Goal: Contribute content: Add original content to the website for others to see

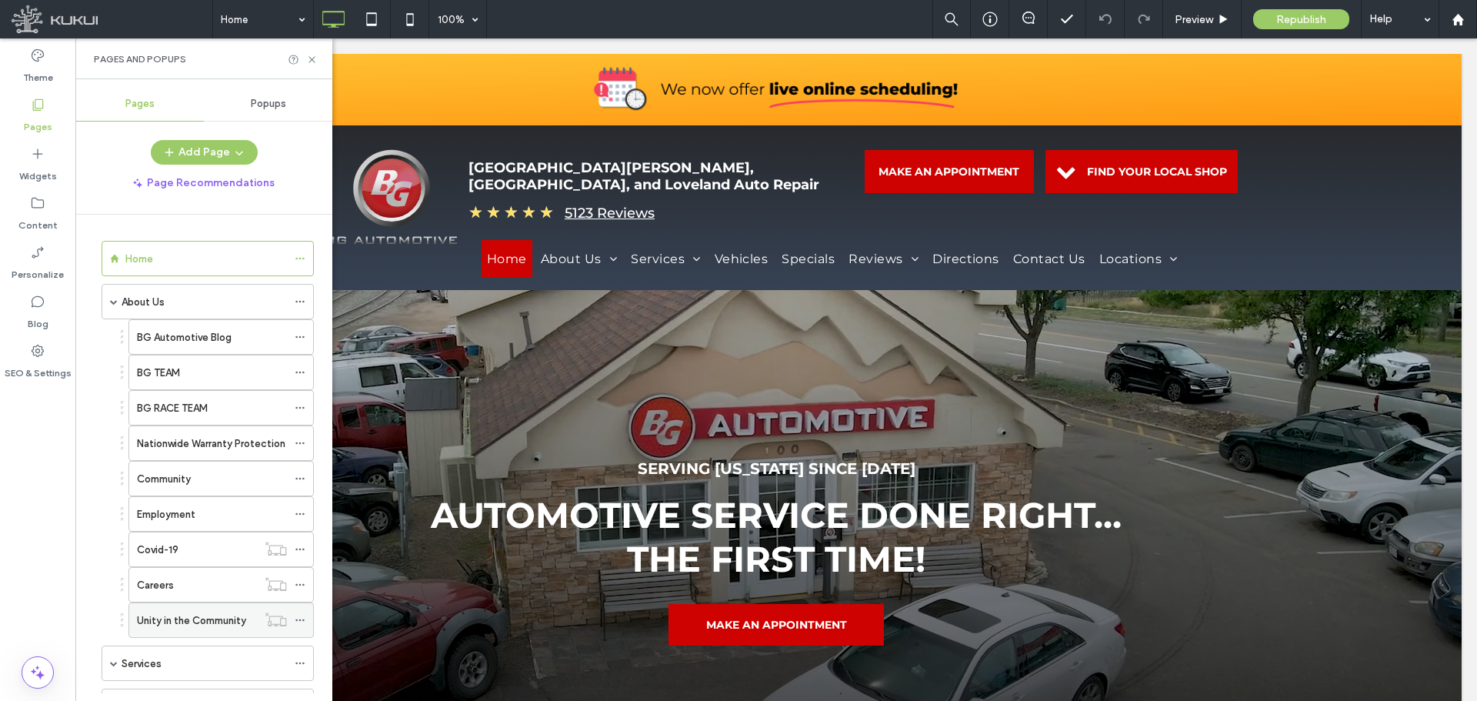
click at [168, 623] on label "Unity in the Community" at bounding box center [191, 620] width 109 height 27
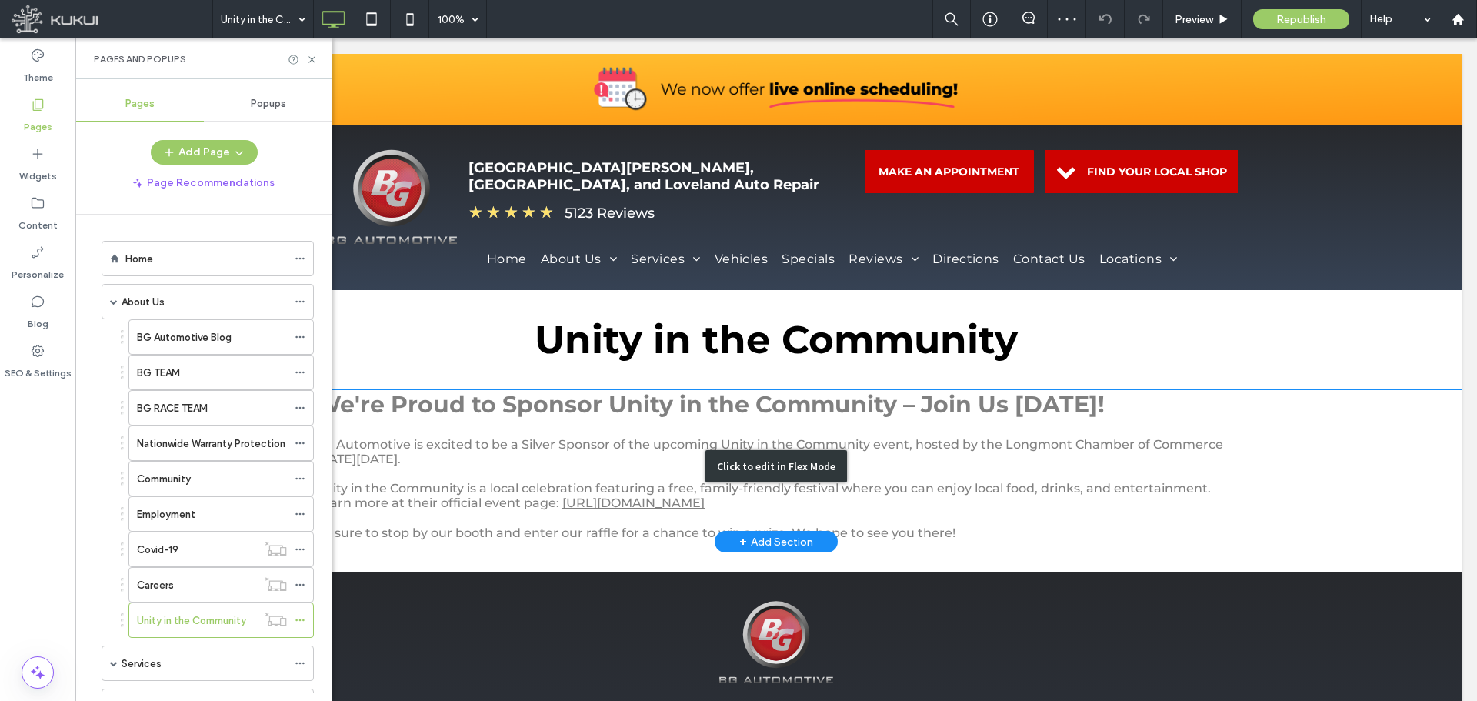
click at [548, 411] on div "Click to edit in Flex Mode" at bounding box center [776, 466] width 1371 height 152
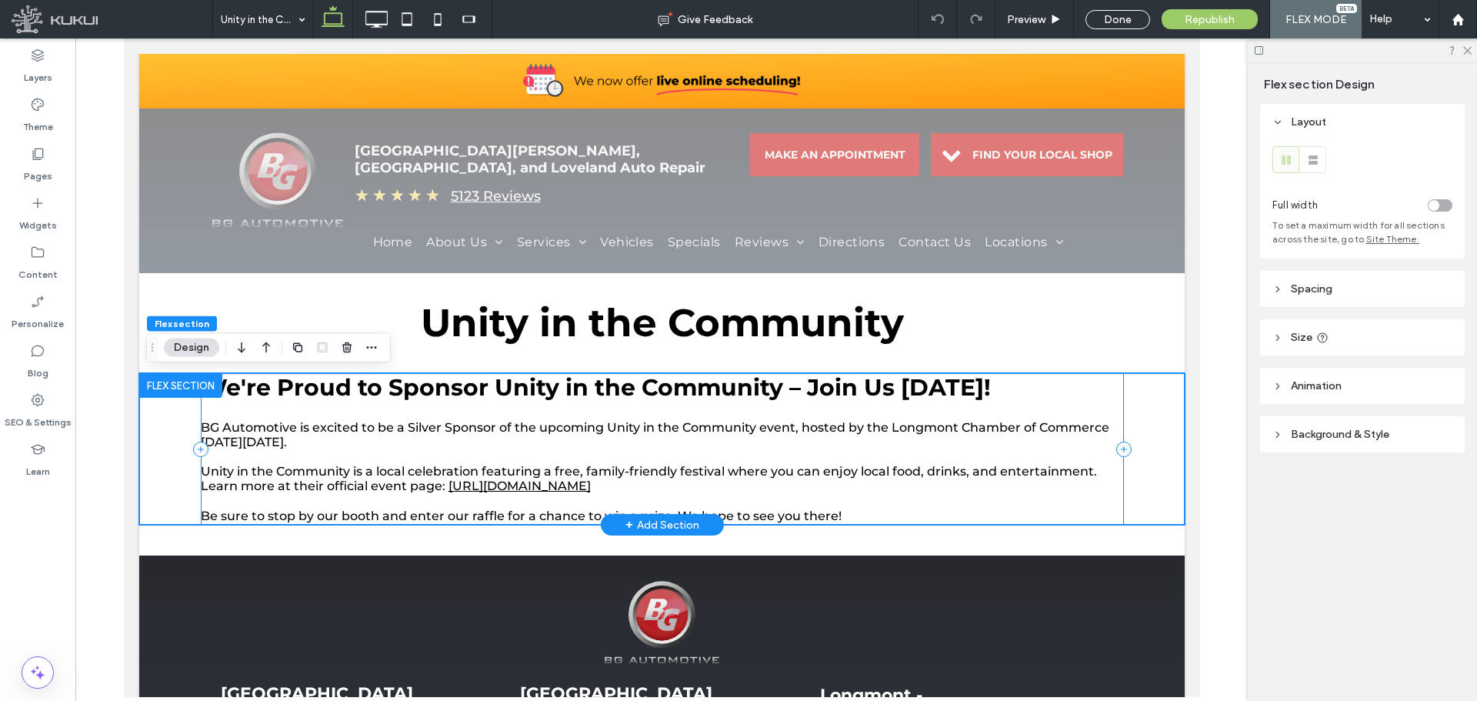
click at [538, 418] on div "We're Proud to Sponsor Unity in the Community – Join Us [DATE]! BG Automotive i…" at bounding box center [661, 449] width 923 height 152
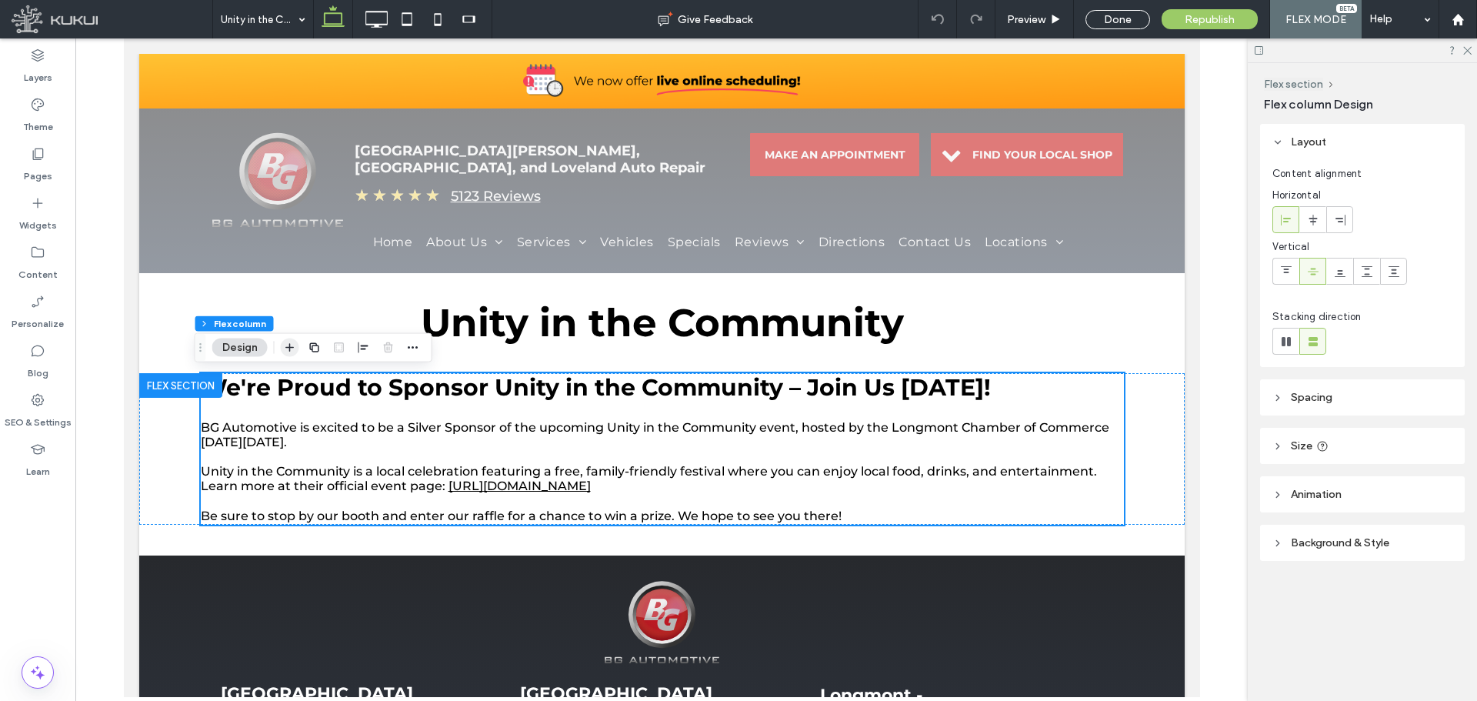
click at [281, 346] on span "button" at bounding box center [290, 347] width 18 height 18
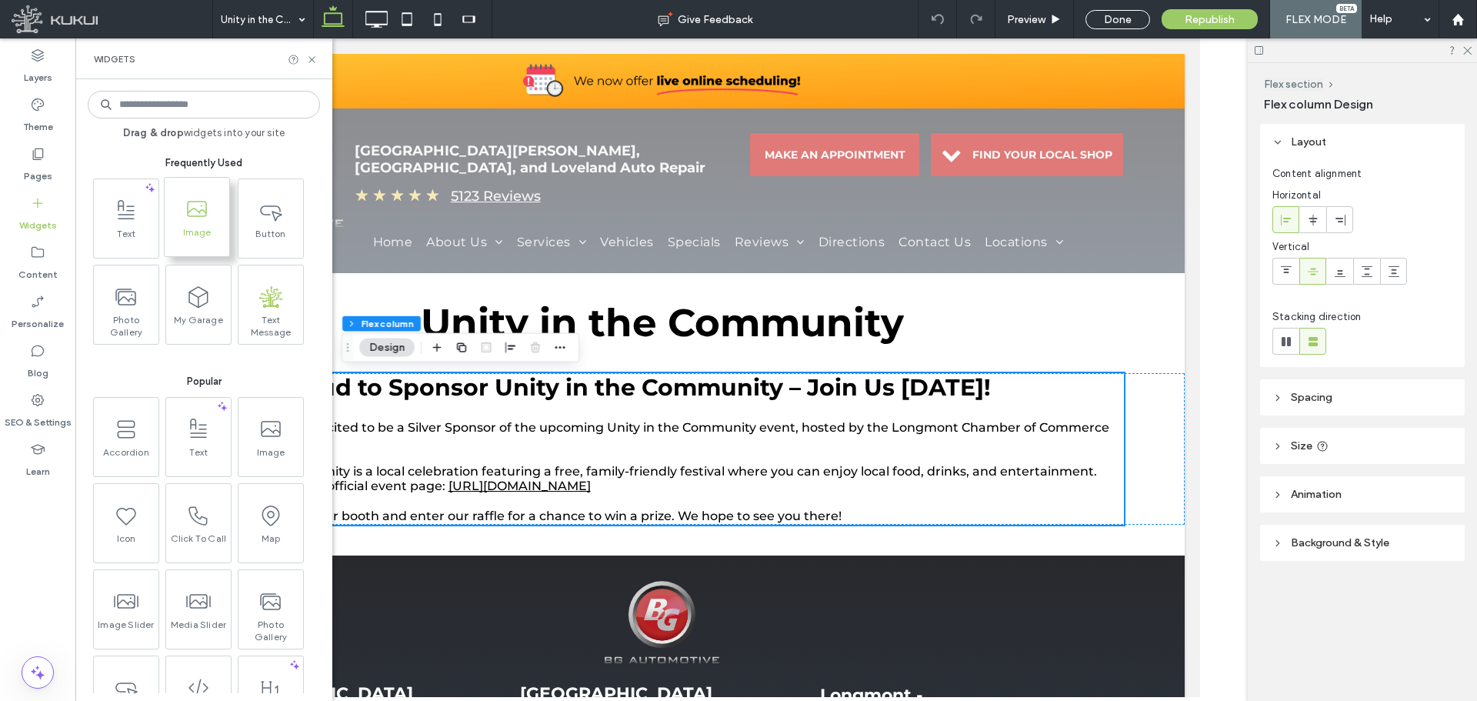
click at [212, 242] on span "Image" at bounding box center [197, 237] width 65 height 22
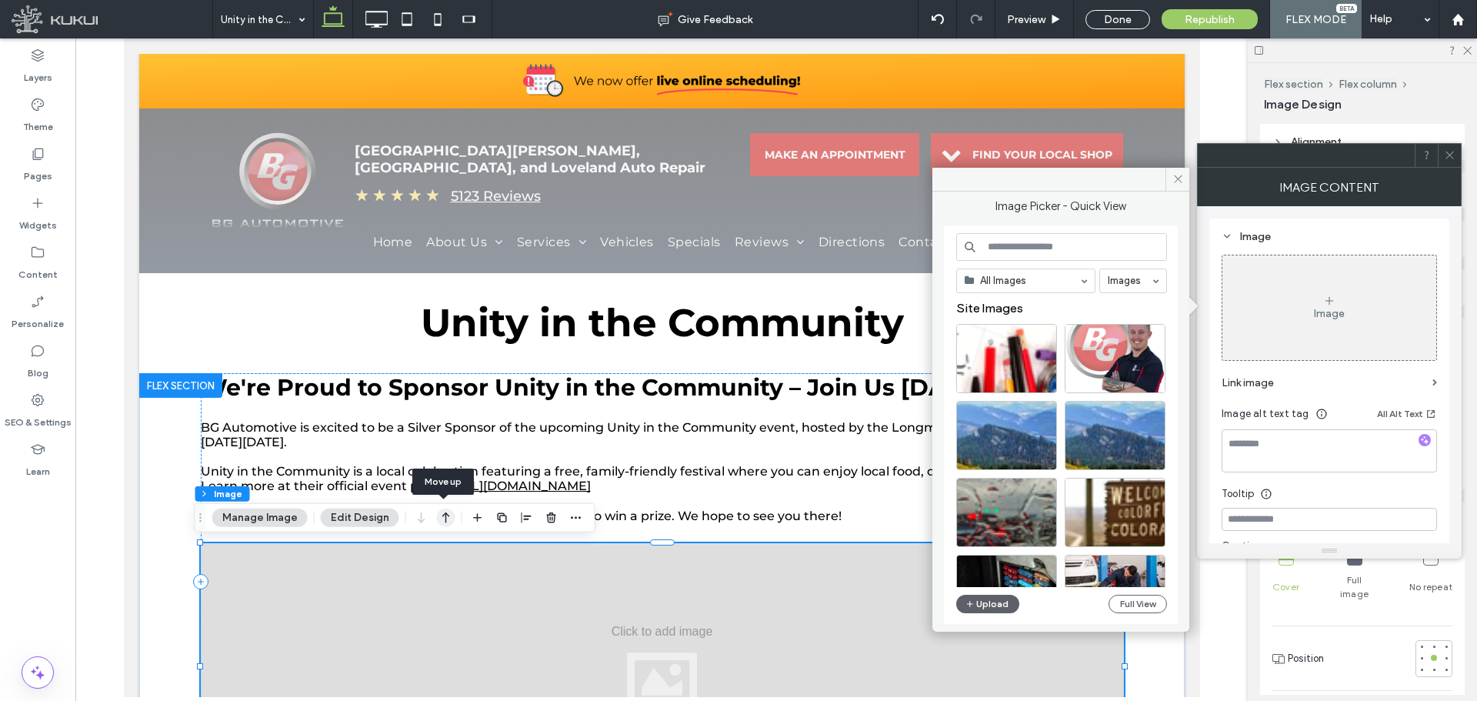
click at [439, 514] on icon "button" at bounding box center [446, 518] width 18 height 28
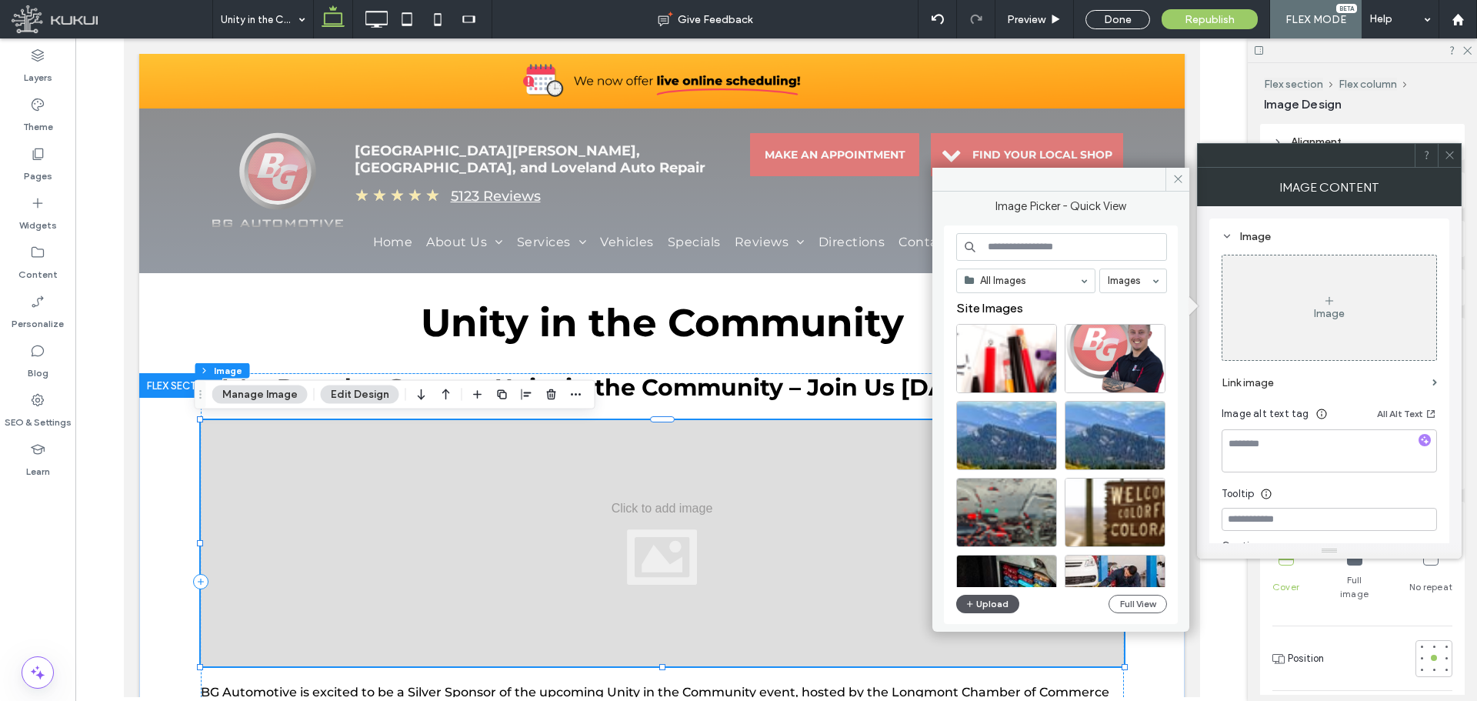
click at [972, 602] on icon "button" at bounding box center [969, 604] width 9 height 12
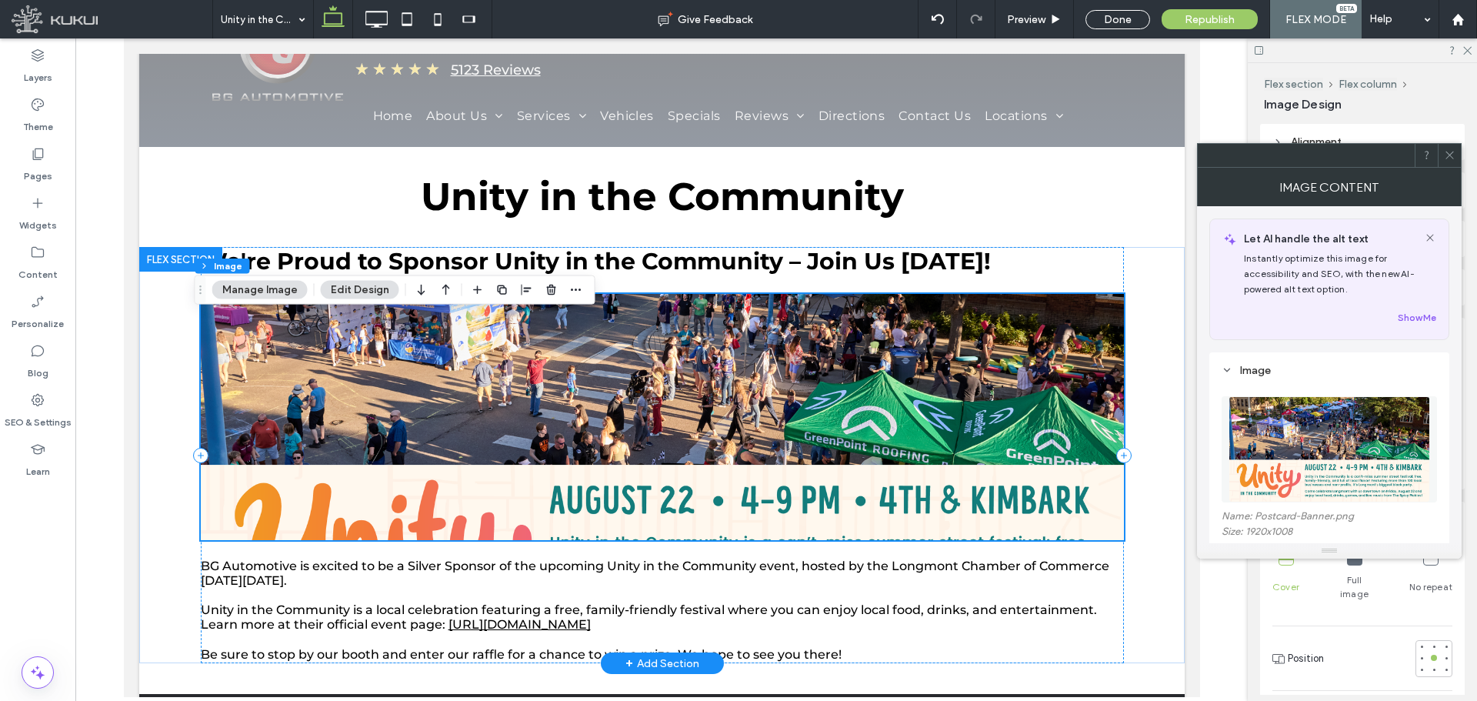
scroll to position [154, 0]
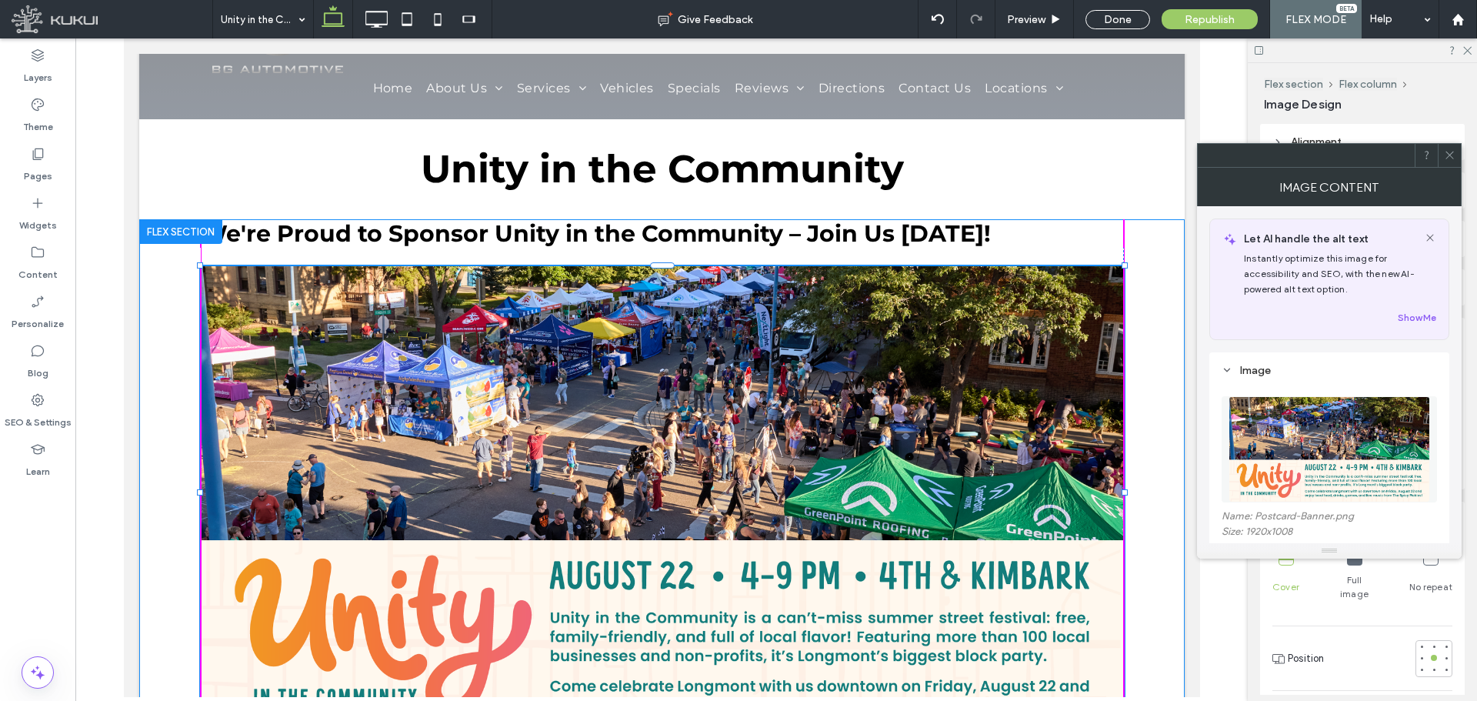
drag, startPoint x: 1117, startPoint y: 511, endPoint x: 1149, endPoint y: 614, distance: 108.0
click at [1149, 614] on div "We're Proud to Sponsor Unity in the Community – Join Us [DATE]! 103% , 588px BG…" at bounding box center [660, 530] width 1045 height 622
type input "***"
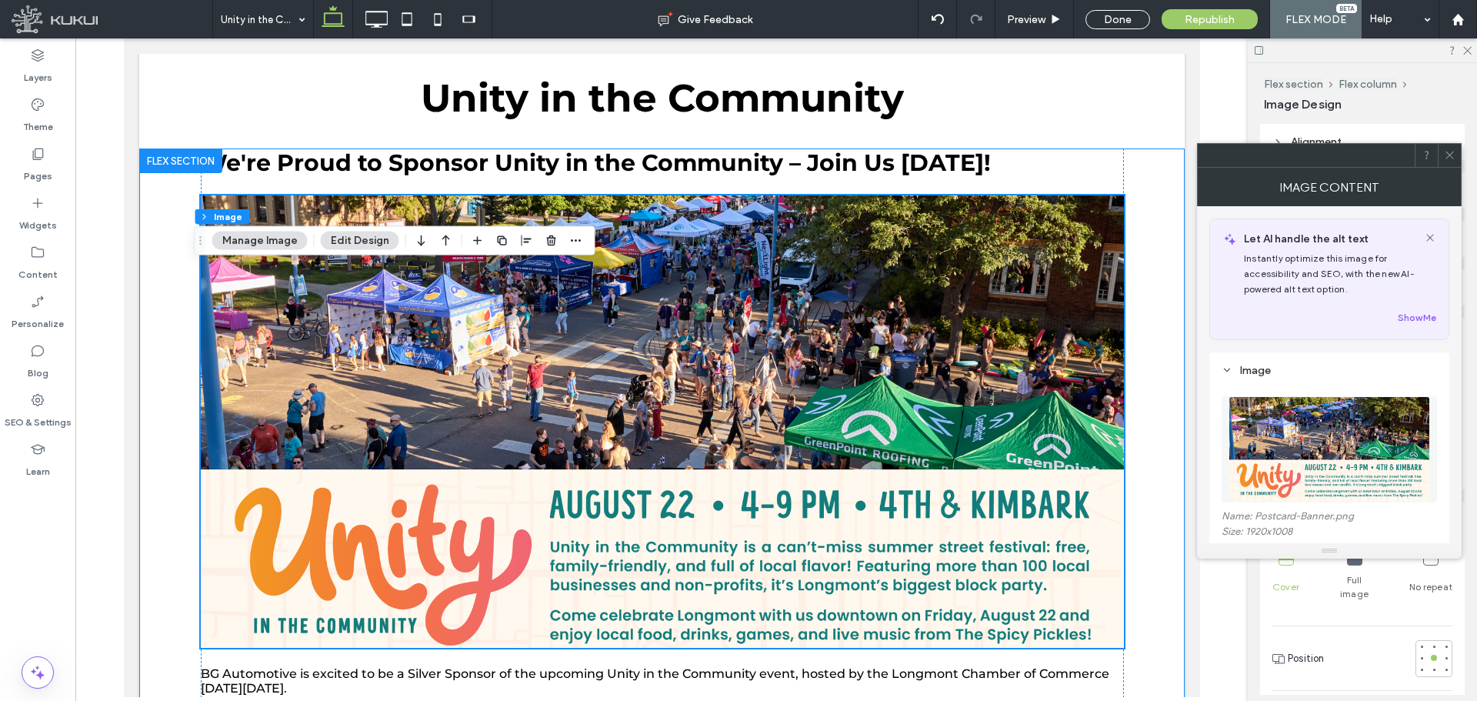
scroll to position [308, 0]
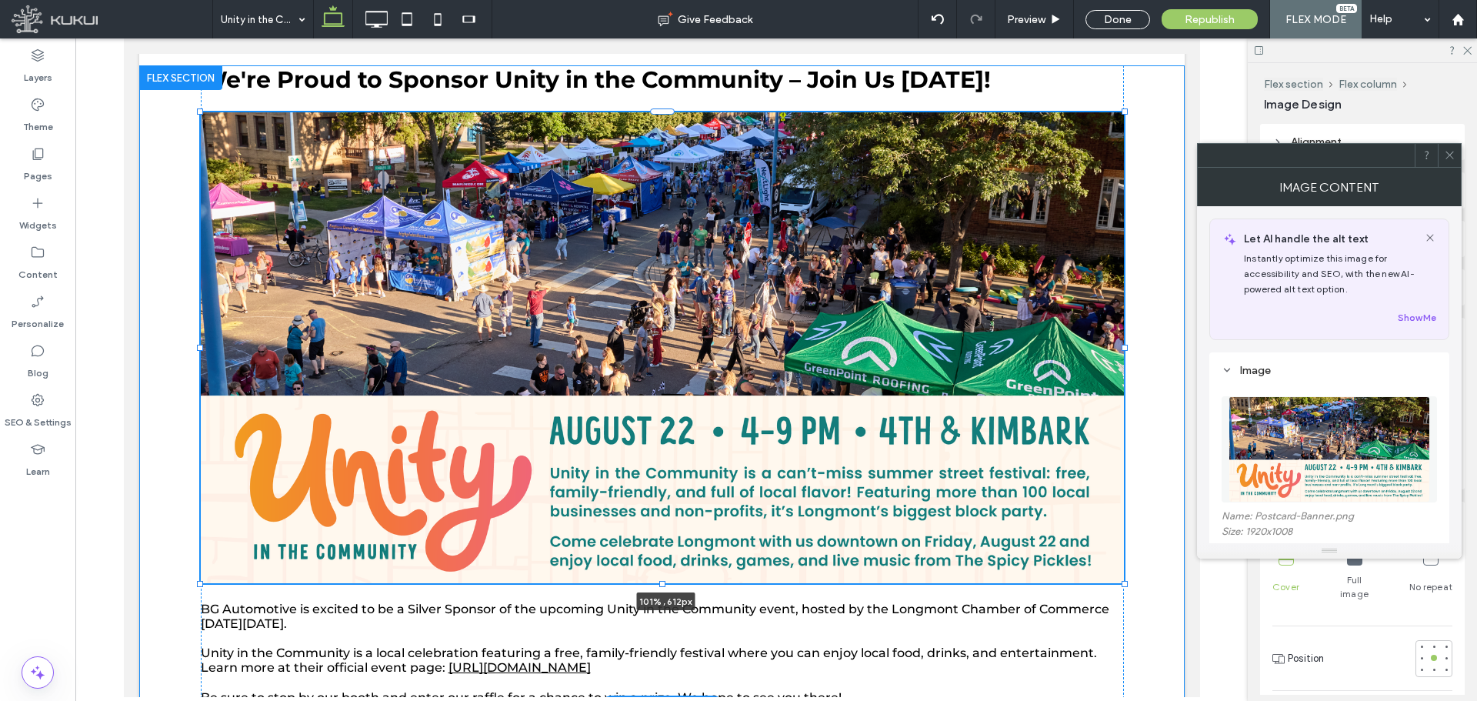
drag, startPoint x: 1119, startPoint y: 564, endPoint x: 1126, endPoint y: 573, distance: 11.5
click at [1126, 573] on div "We're Proud to Sponsor Unity in the Community – Join Us [DATE]! 101% , 612px BG…" at bounding box center [660, 385] width 1045 height 641
type input "***"
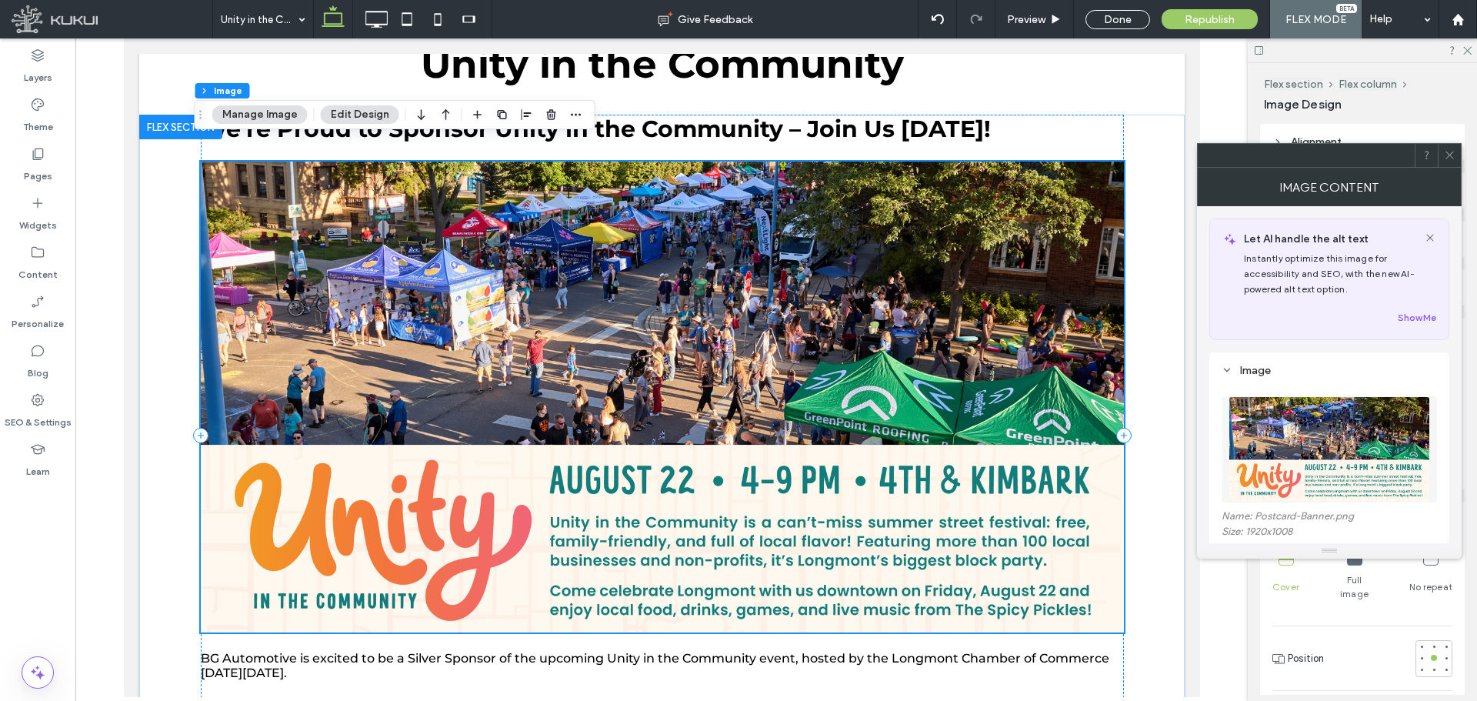
scroll to position [231, 0]
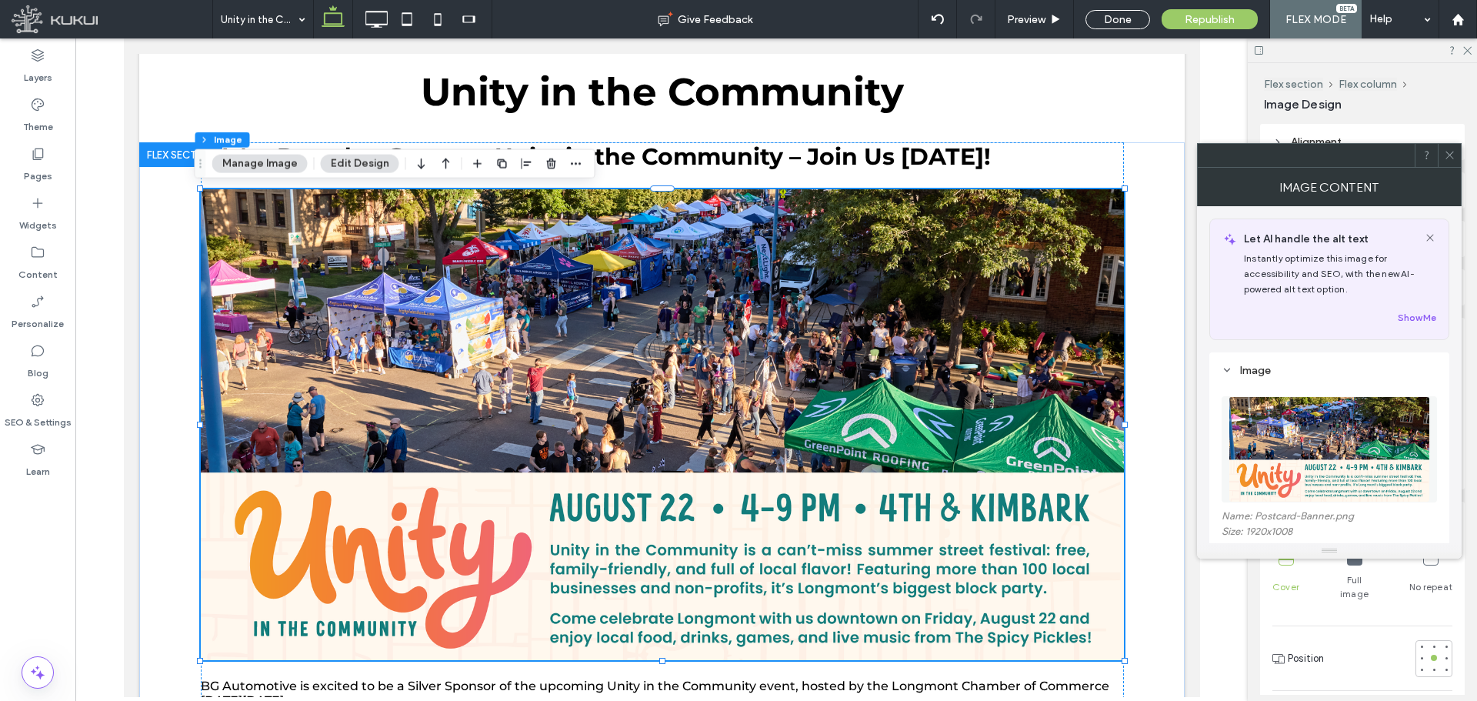
click at [1442, 161] on div at bounding box center [1449, 155] width 23 height 23
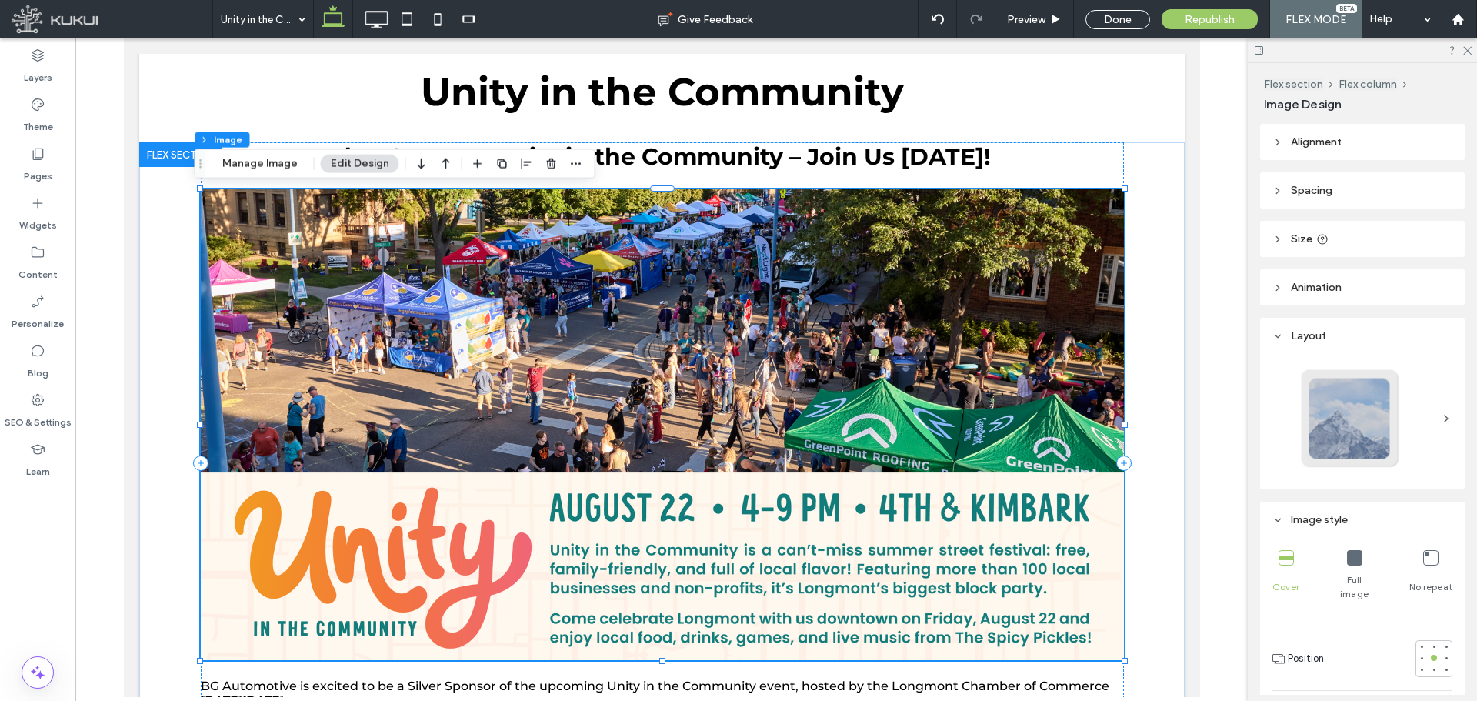
drag, startPoint x: 282, startPoint y: 167, endPoint x: 303, endPoint y: 175, distance: 23.1
click at [283, 168] on button "Manage Image" at bounding box center [259, 164] width 95 height 18
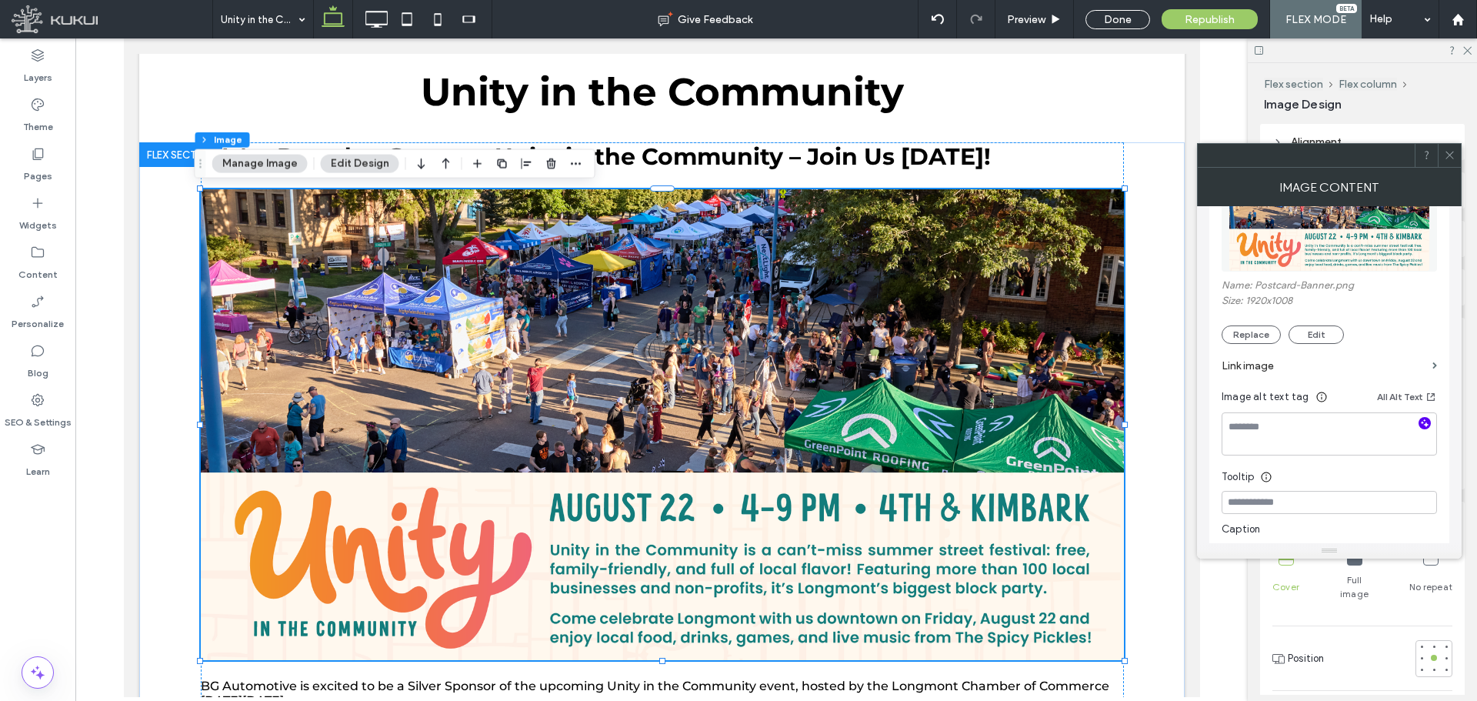
click at [1428, 425] on icon "button" at bounding box center [1424, 423] width 11 height 11
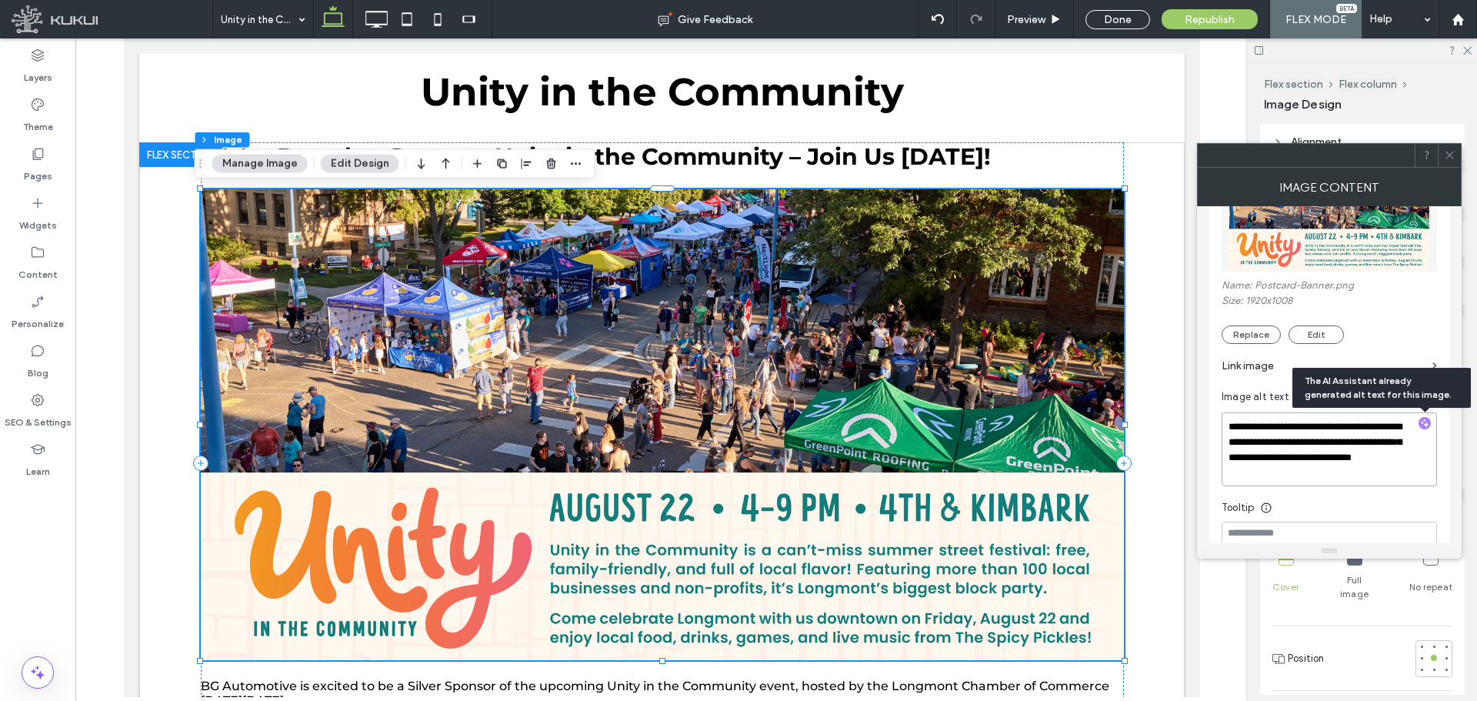
click at [1381, 474] on textarea "**********" at bounding box center [1329, 449] width 215 height 74
paste textarea "**********"
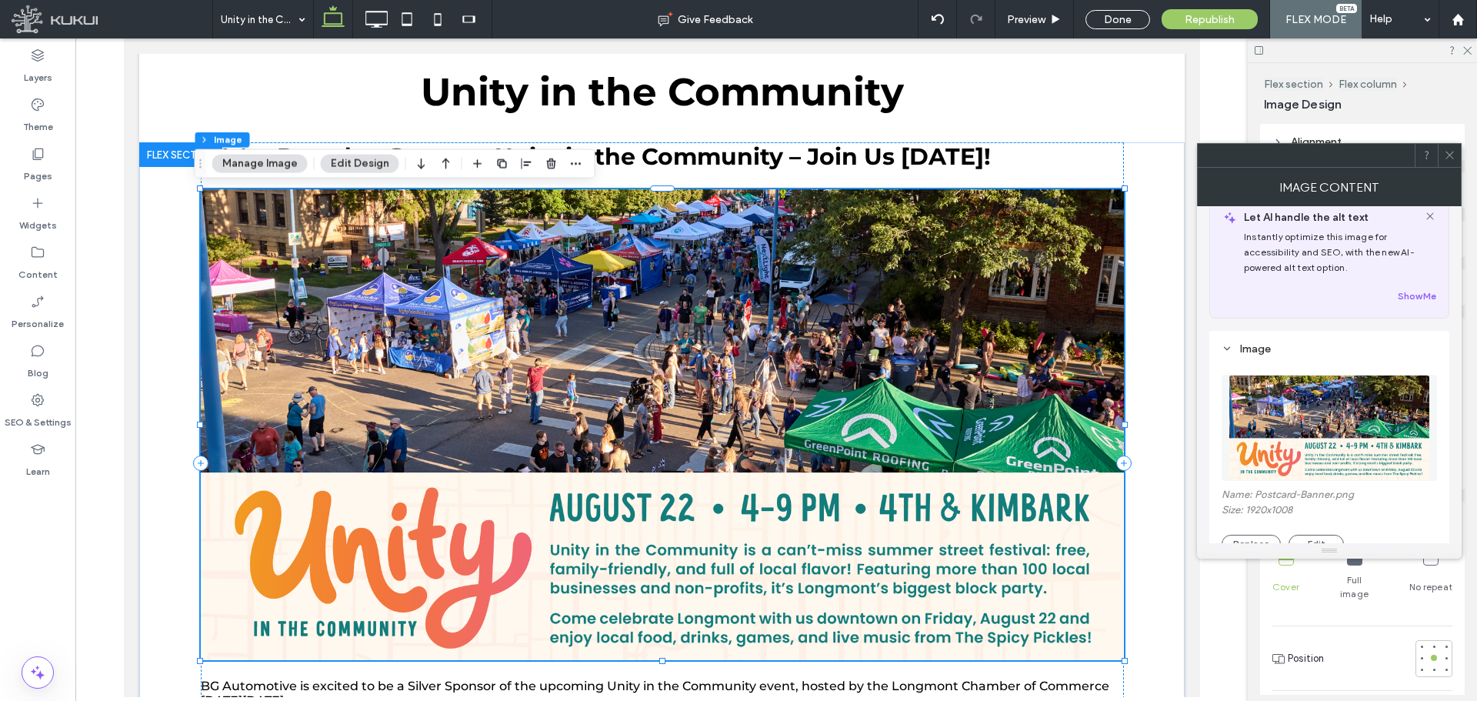
scroll to position [0, 0]
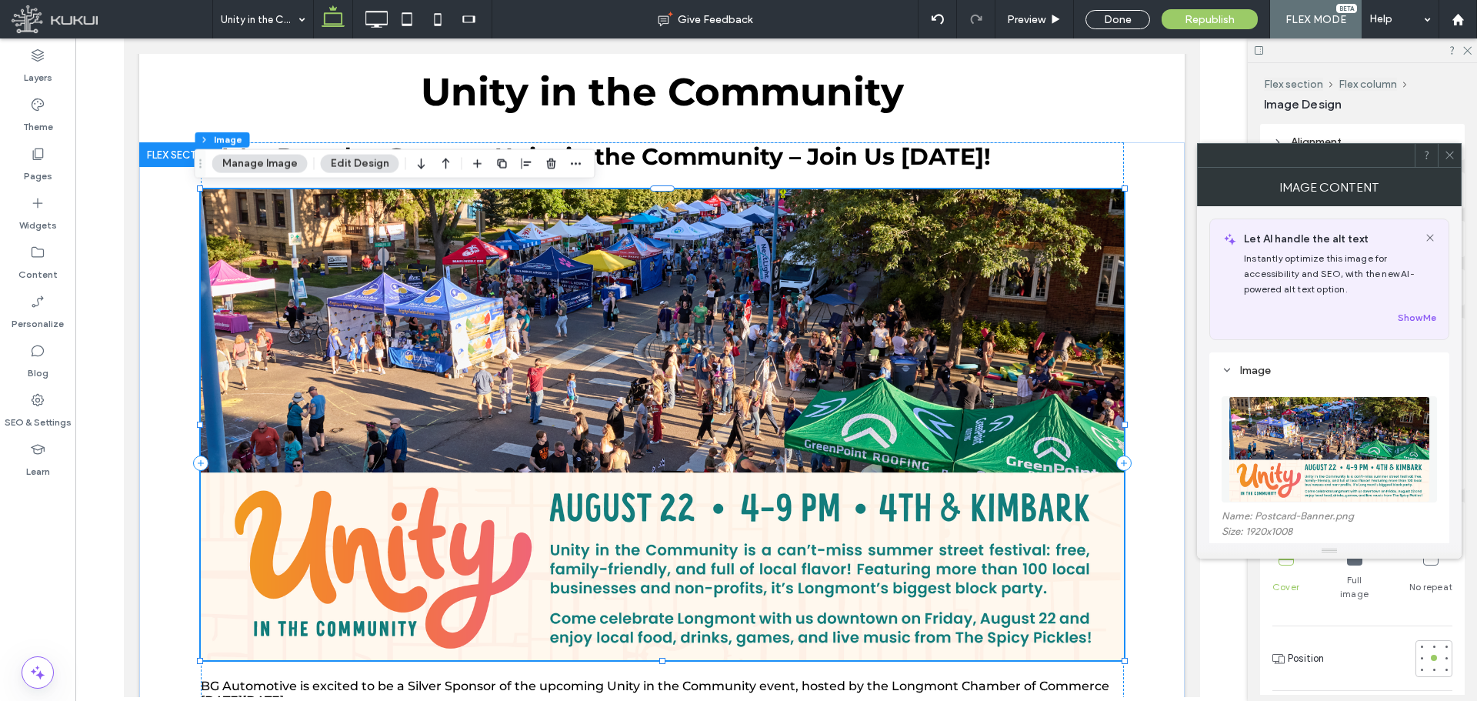
type textarea "**********"
click at [1448, 160] on icon at bounding box center [1450, 155] width 12 height 12
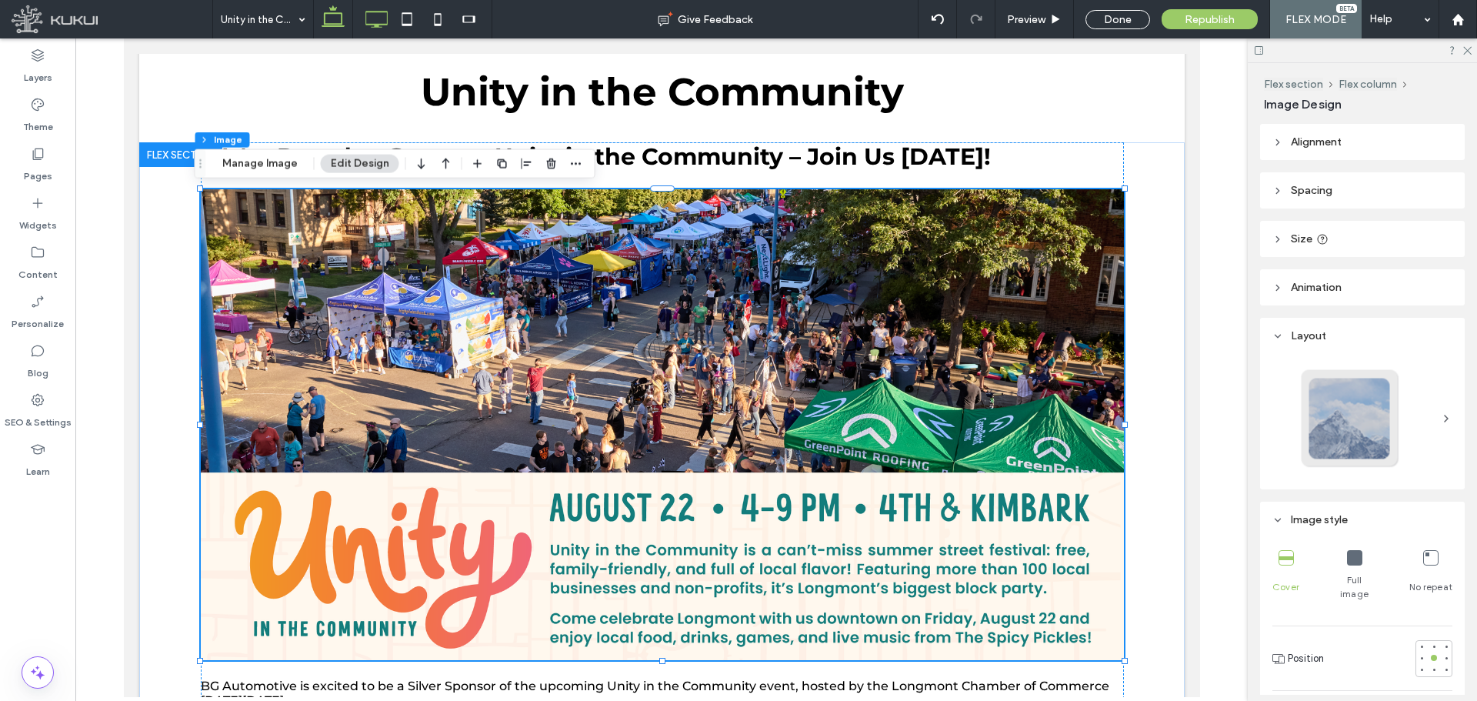
click at [386, 11] on icon at bounding box center [376, 19] width 31 height 31
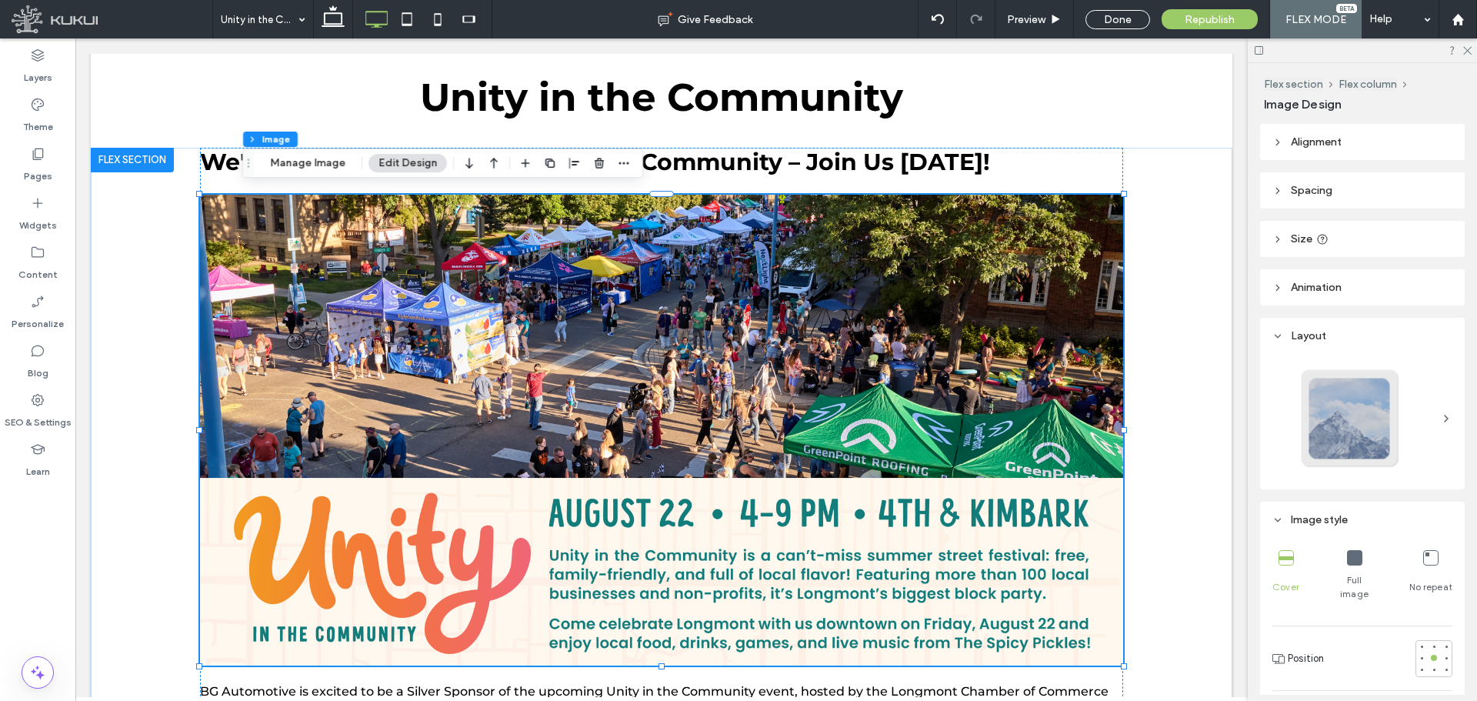
scroll to position [236, 0]
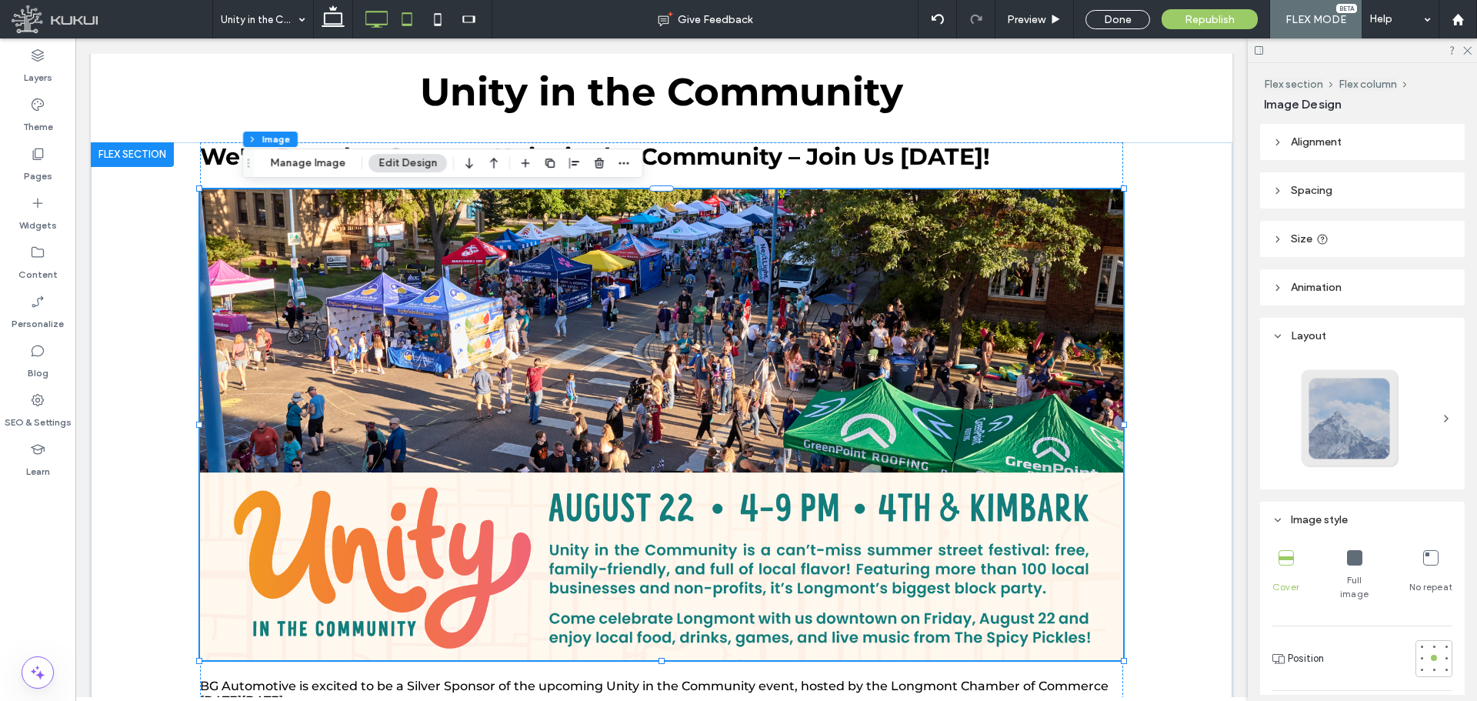
click at [410, 12] on icon at bounding box center [407, 19] width 31 height 31
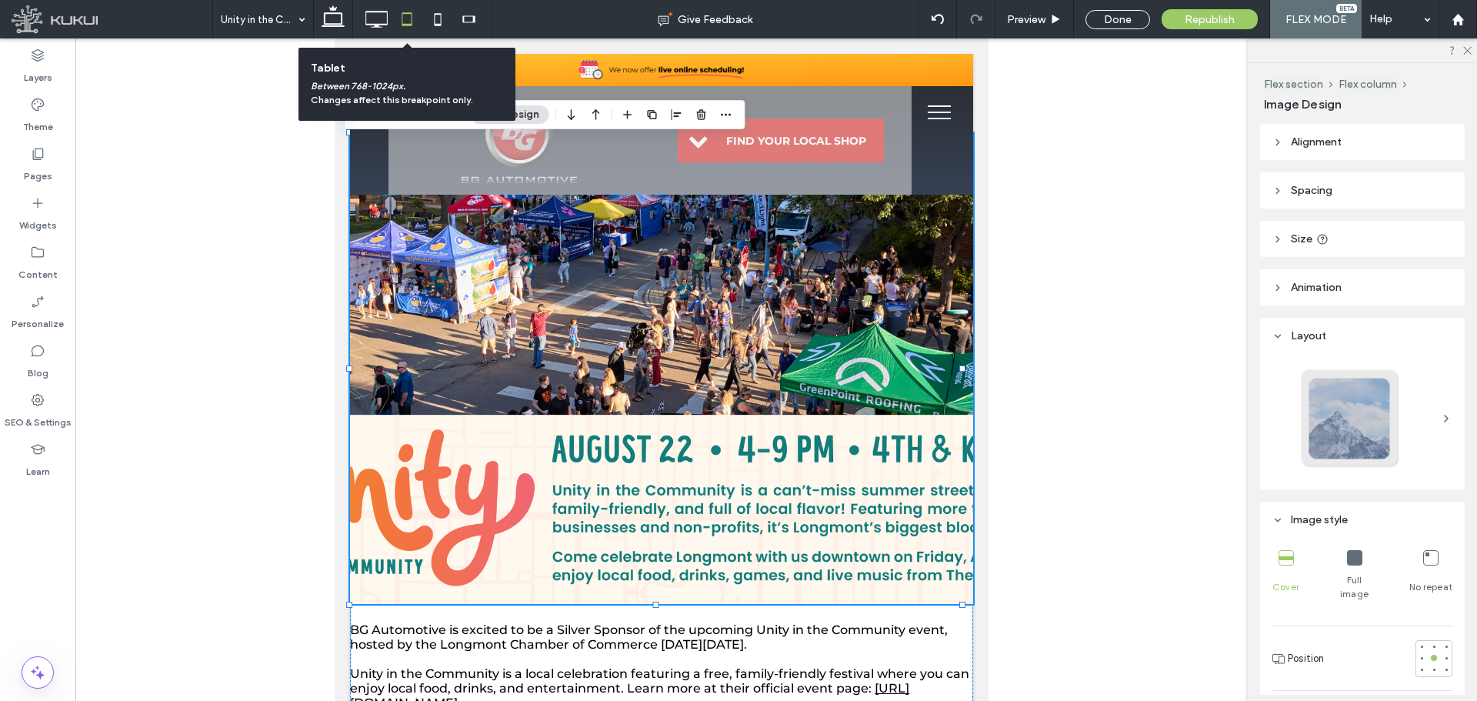
scroll to position [19, 0]
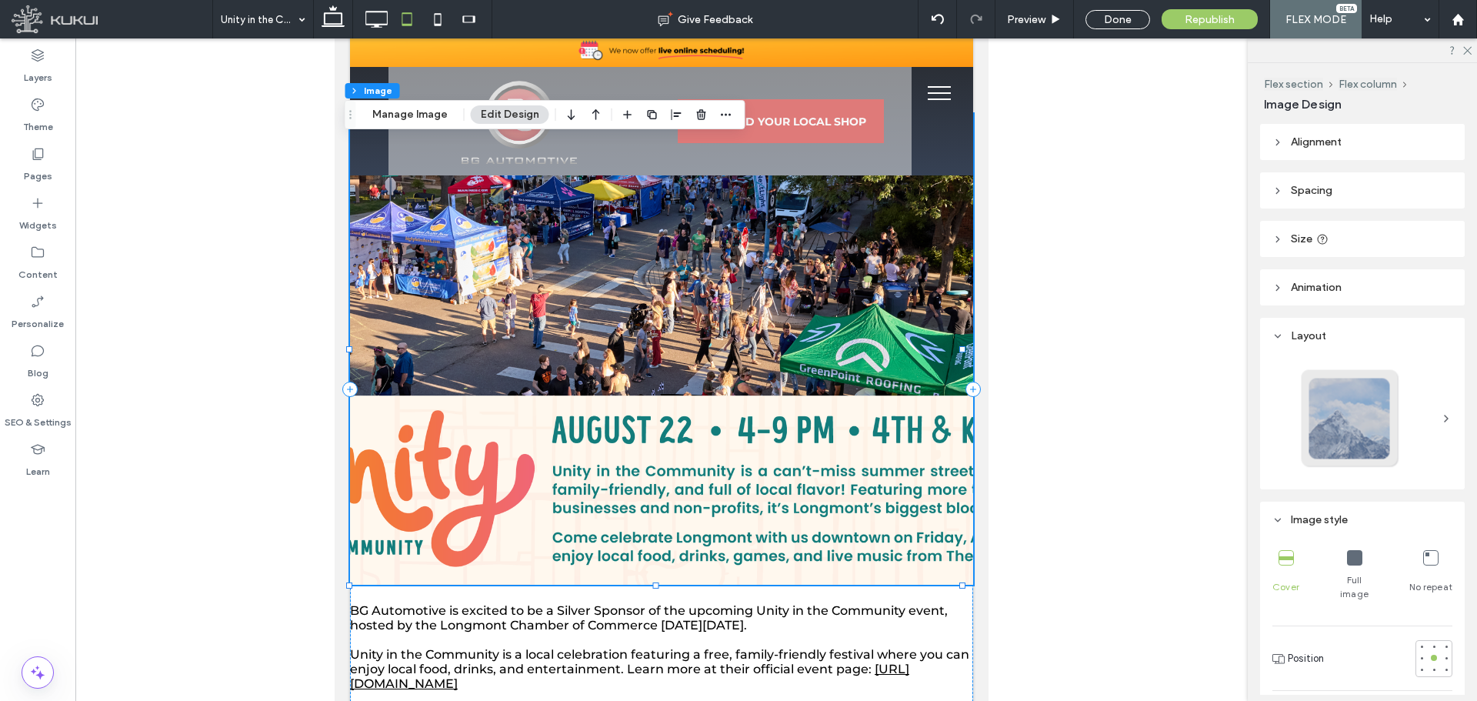
click at [1347, 553] on icon at bounding box center [1354, 557] width 15 height 15
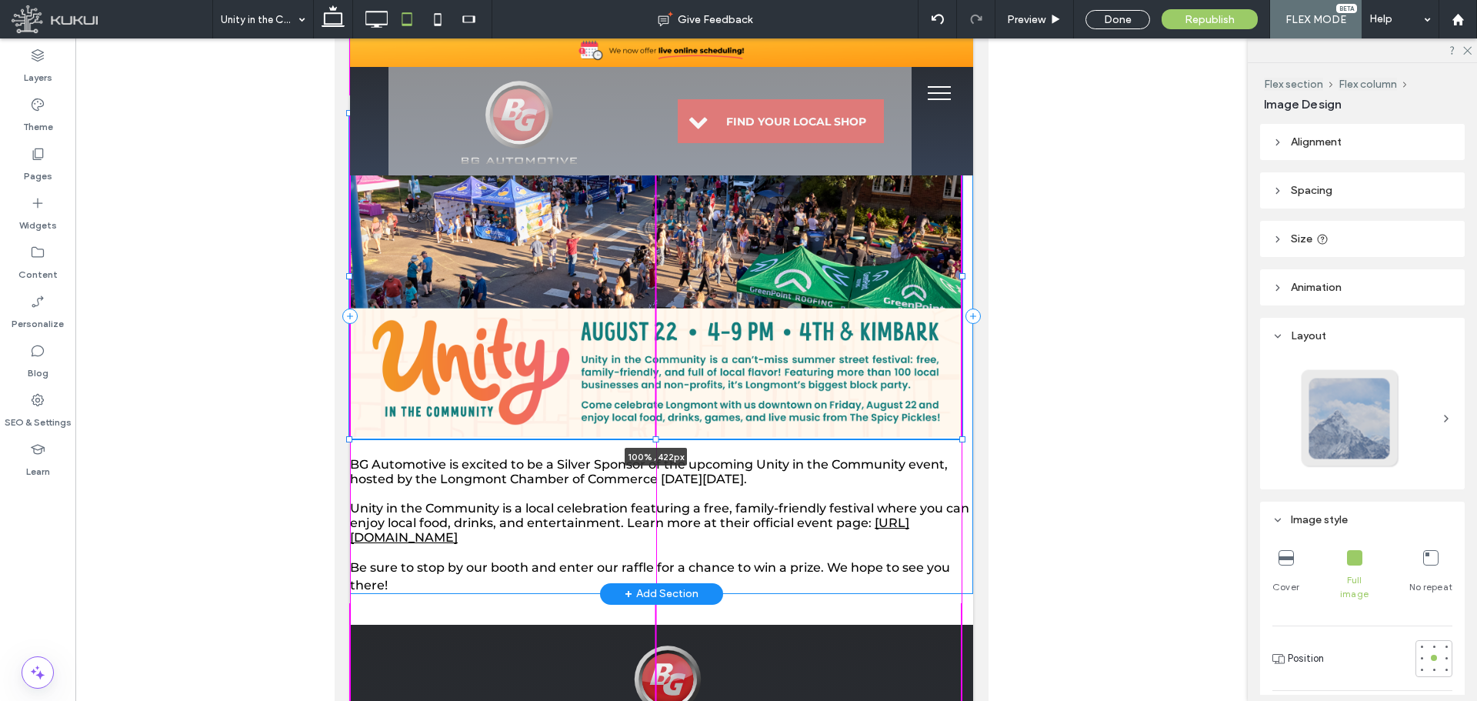
drag, startPoint x: 657, startPoint y: 584, endPoint x: 689, endPoint y: 511, distance: 79.9
click at [689, 511] on div "We're Proud to Sponsor Unity in the Community – Join Us [DATE]! 100% , 422px BG…" at bounding box center [661, 315] width 623 height 555
type input "***"
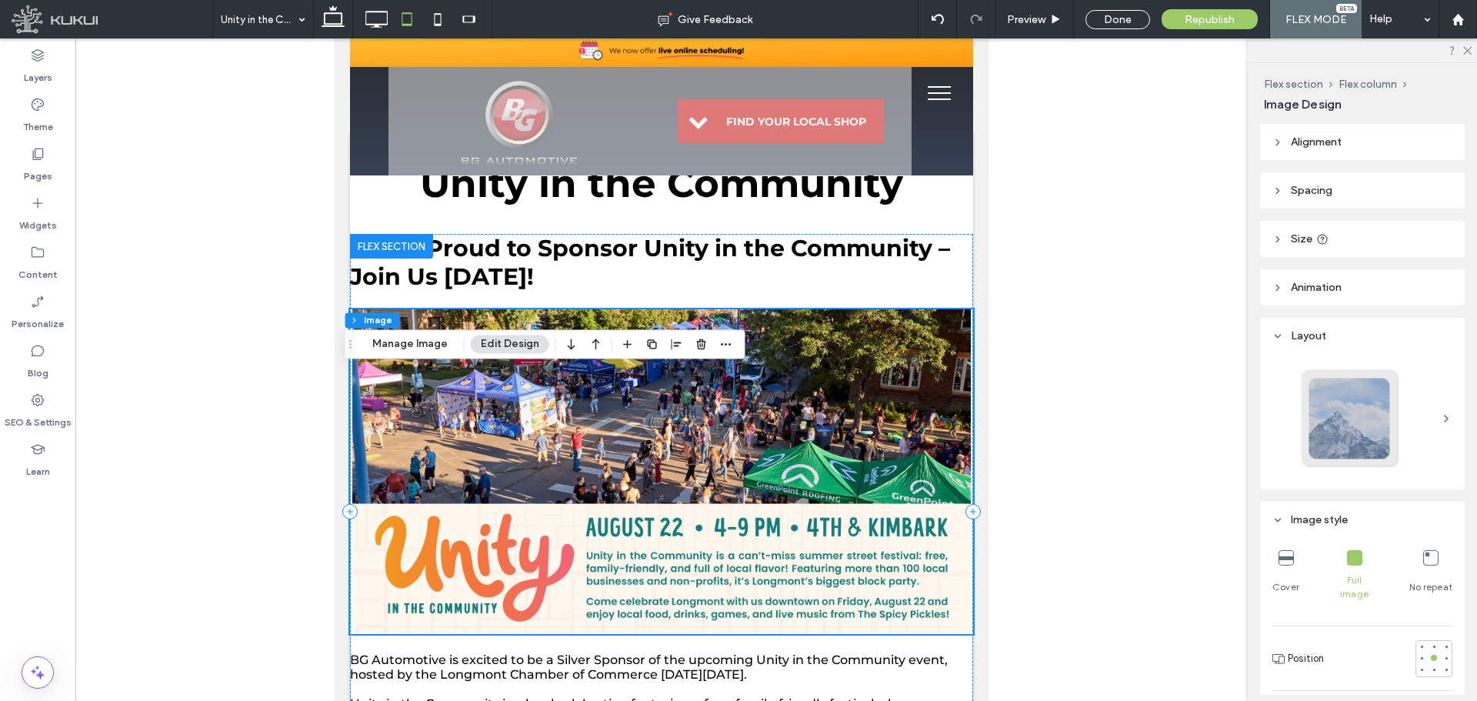
scroll to position [77, 0]
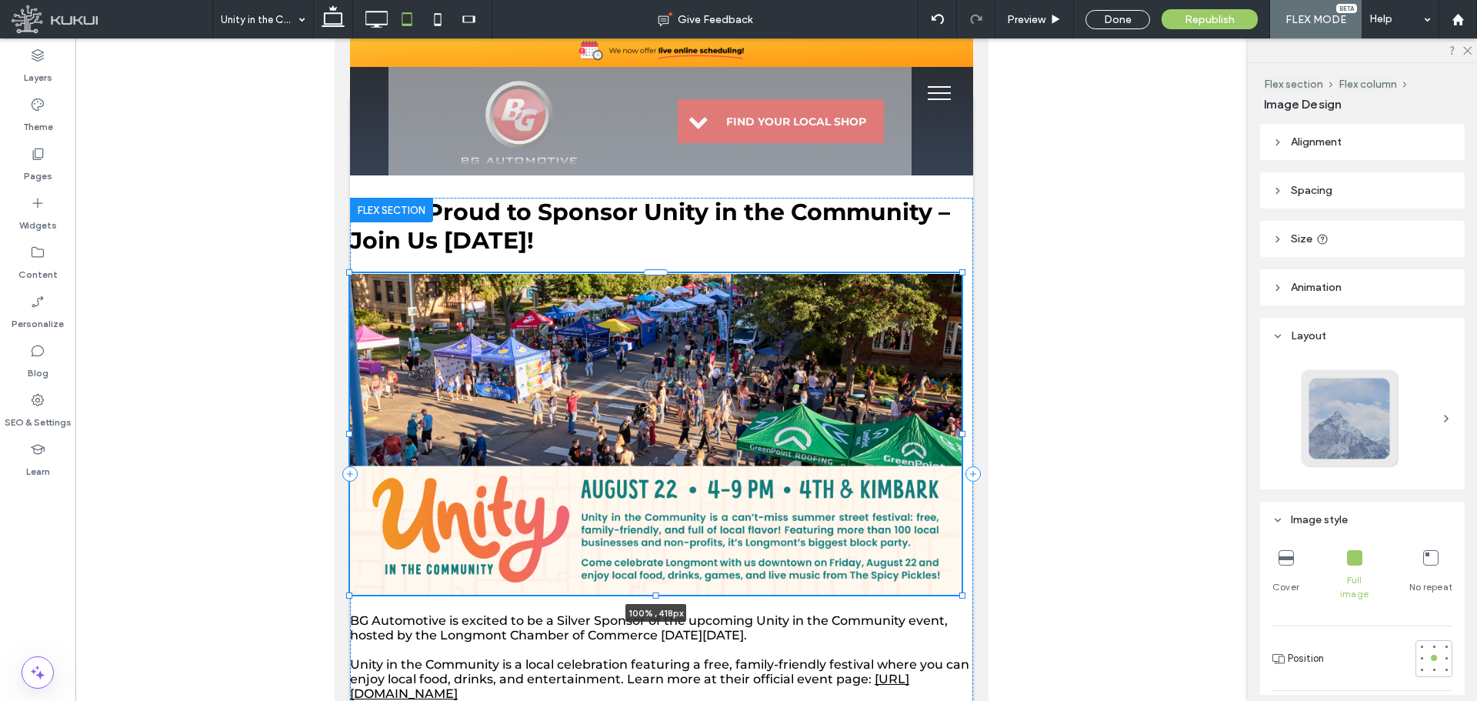
click at [657, 596] on div at bounding box center [656, 595] width 6 height 6
type input "***"
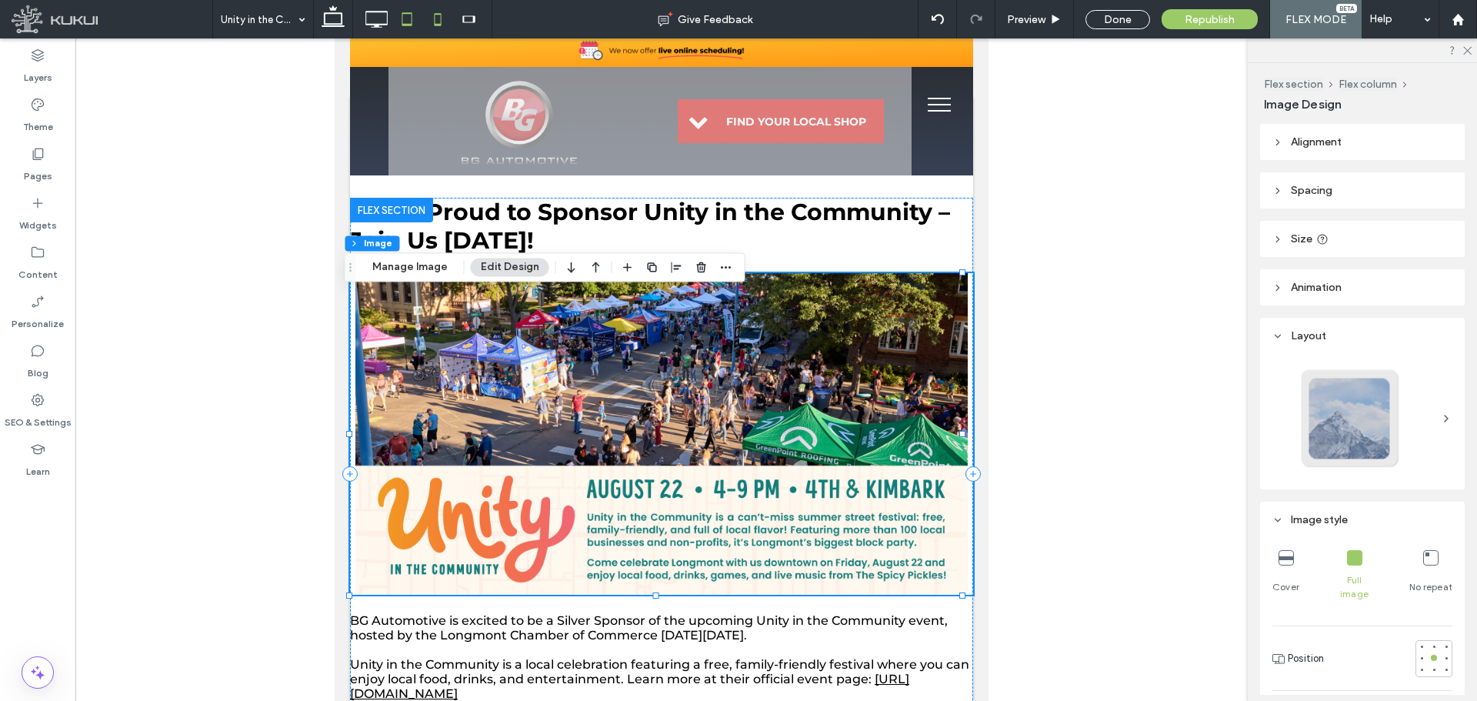
click at [439, 18] on icon at bounding box center [437, 19] width 31 height 31
type input "***"
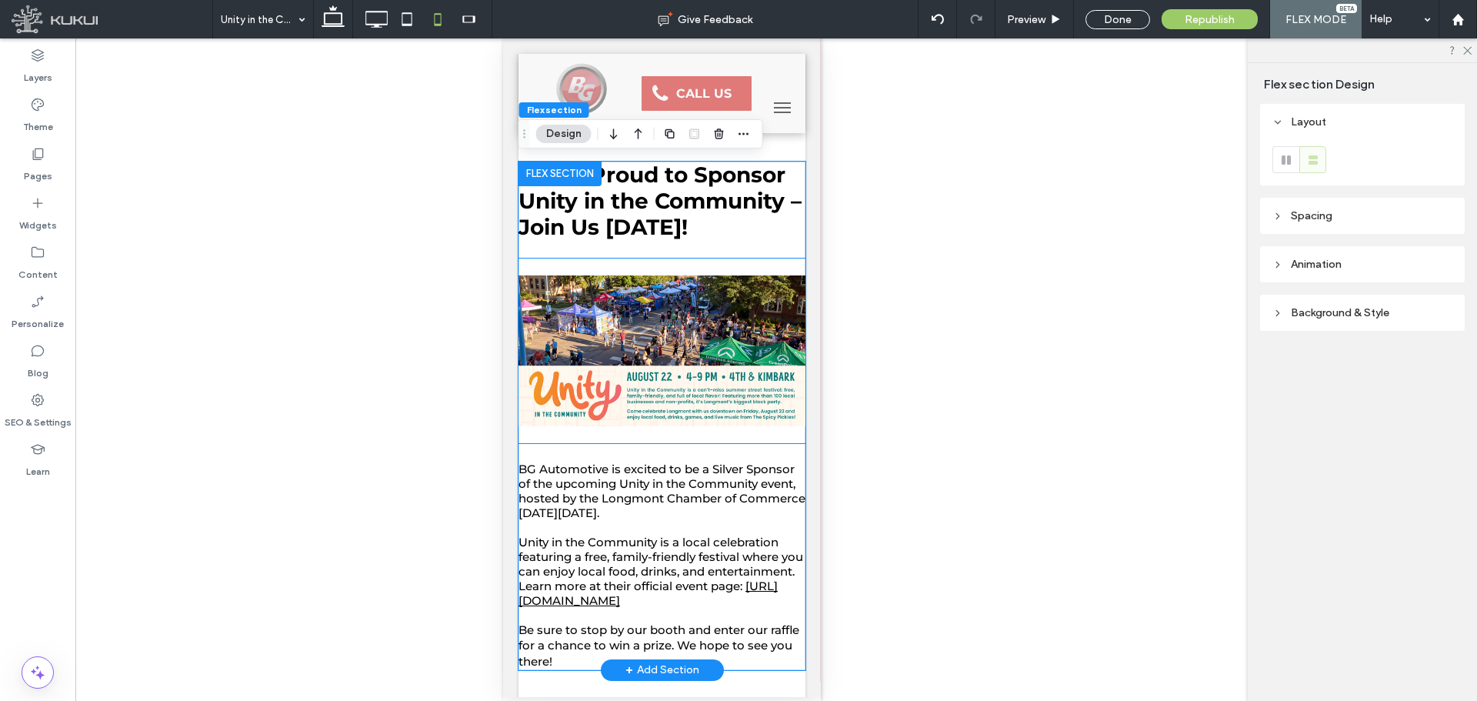
scroll to position [0, 0]
click at [721, 350] on img at bounding box center [661, 350] width 287 height 185
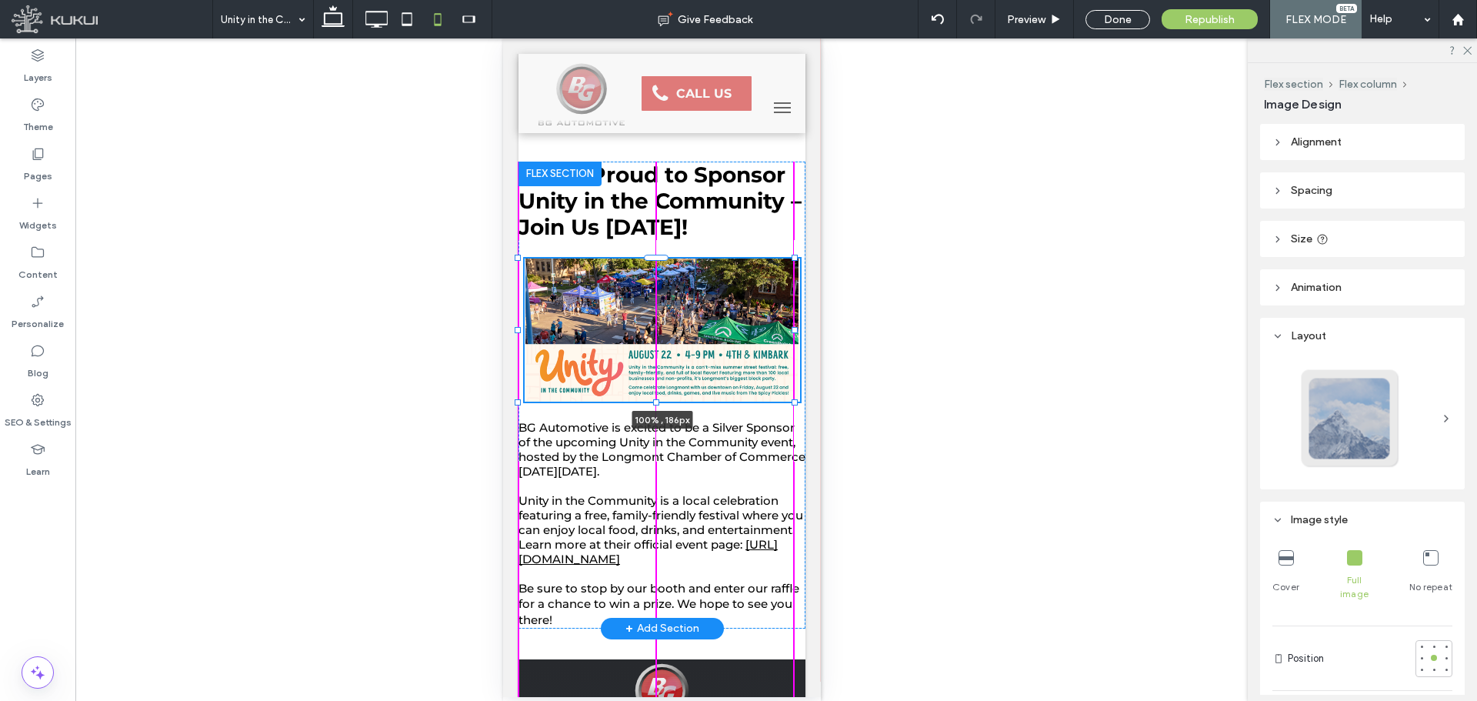
drag, startPoint x: 655, startPoint y: 443, endPoint x: 655, endPoint y: 422, distance: 20.8
click at [655, 422] on div "We're Proud to Sponsor Unity in the Community – Join Us [DATE]! 100% , 186px BG…" at bounding box center [661, 395] width 287 height 467
type input "***"
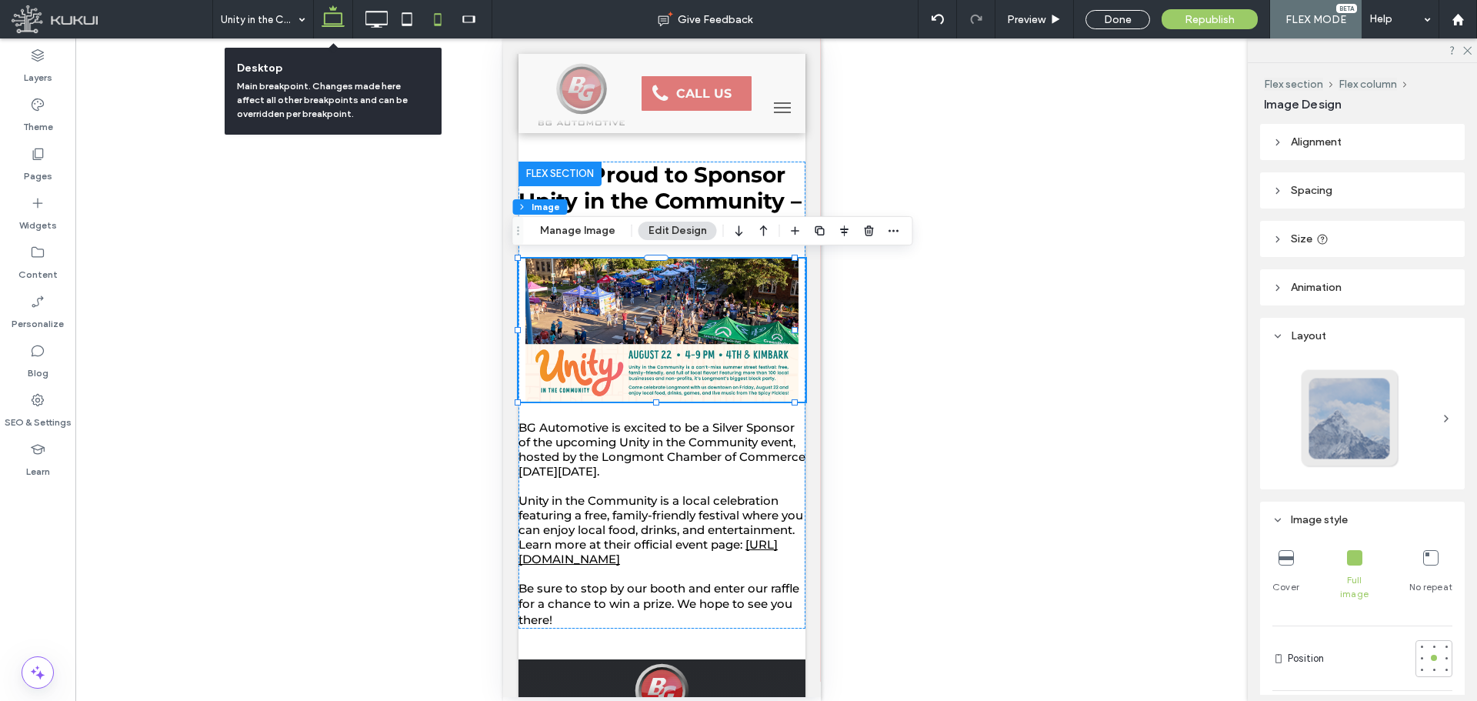
click at [341, 24] on use at bounding box center [333, 16] width 23 height 22
type input "***"
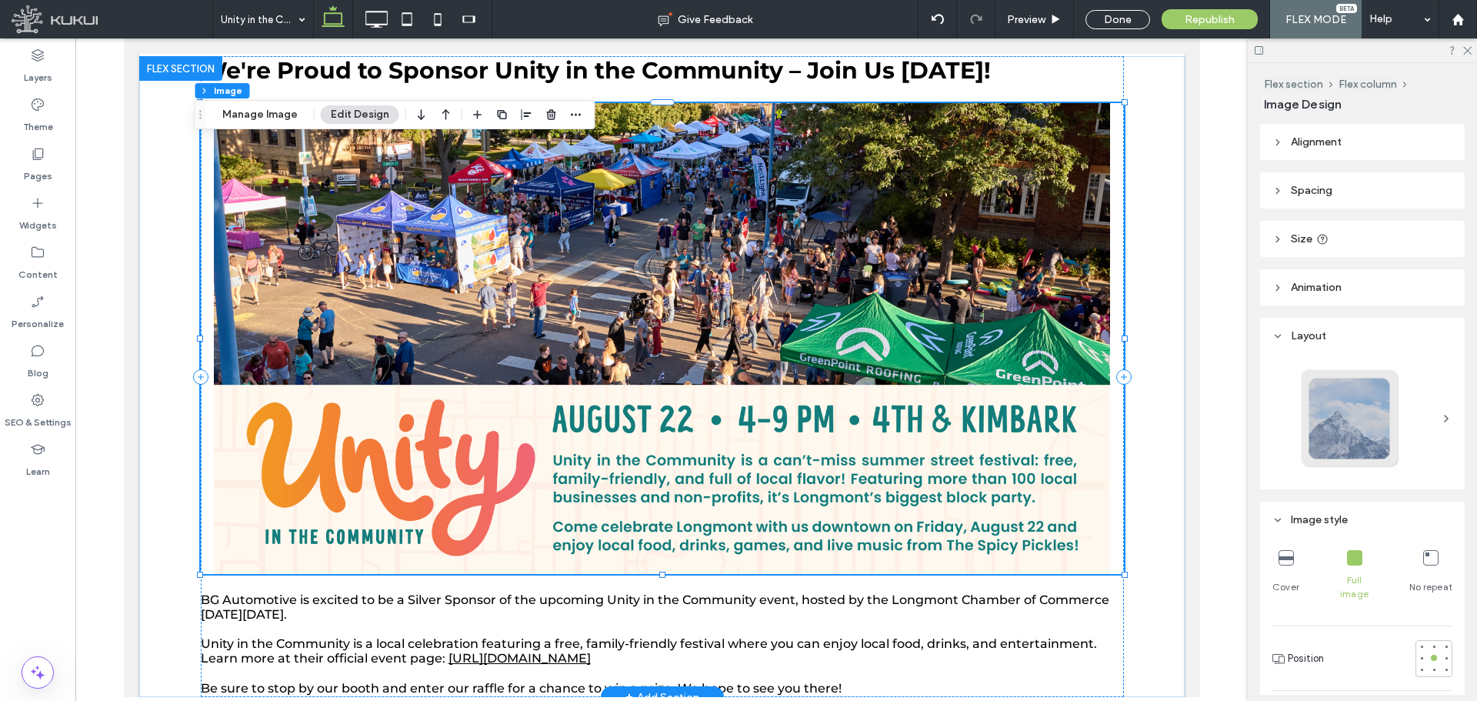
click at [660, 399] on img at bounding box center [661, 338] width 923 height 471
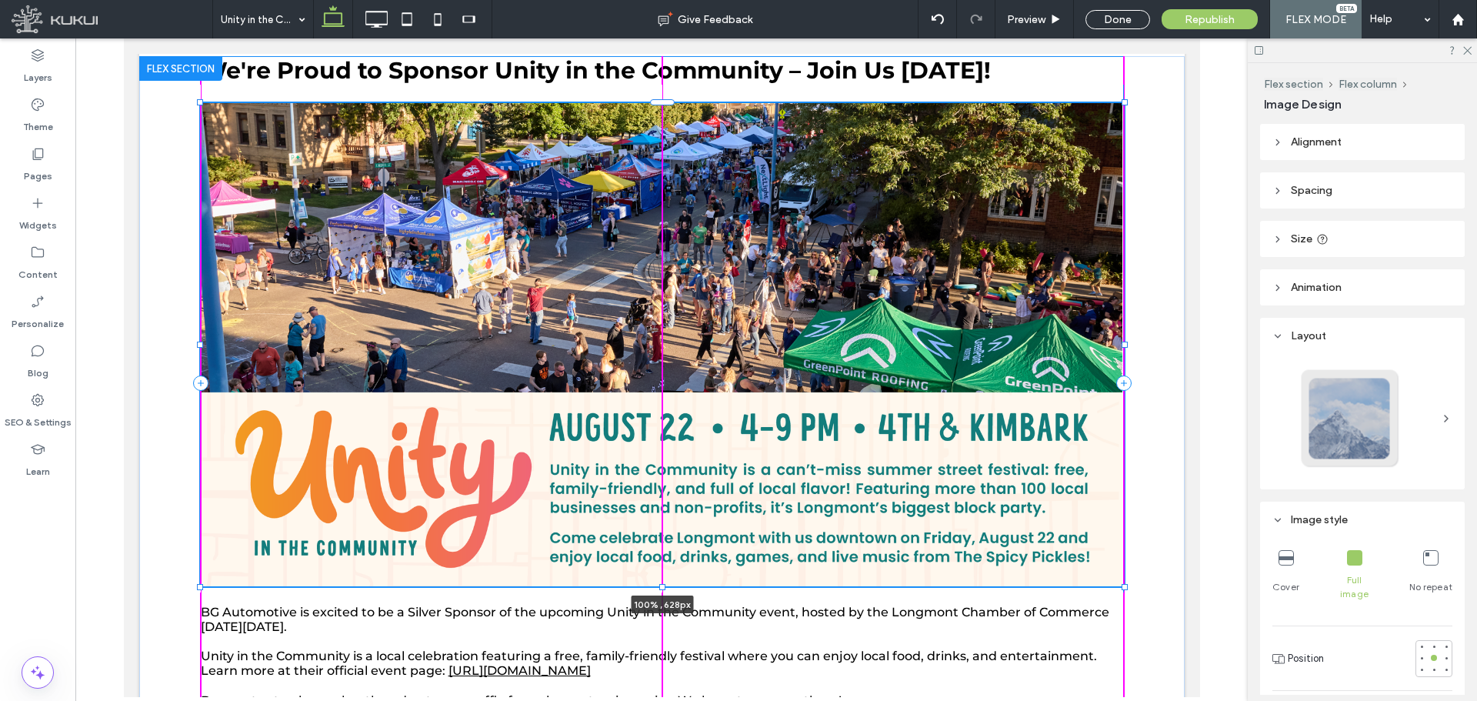
click at [653, 582] on div "We're Proud to Sponsor Unity in the Community – Join Us [DATE]! 100% , 628px BG…" at bounding box center [661, 382] width 923 height 653
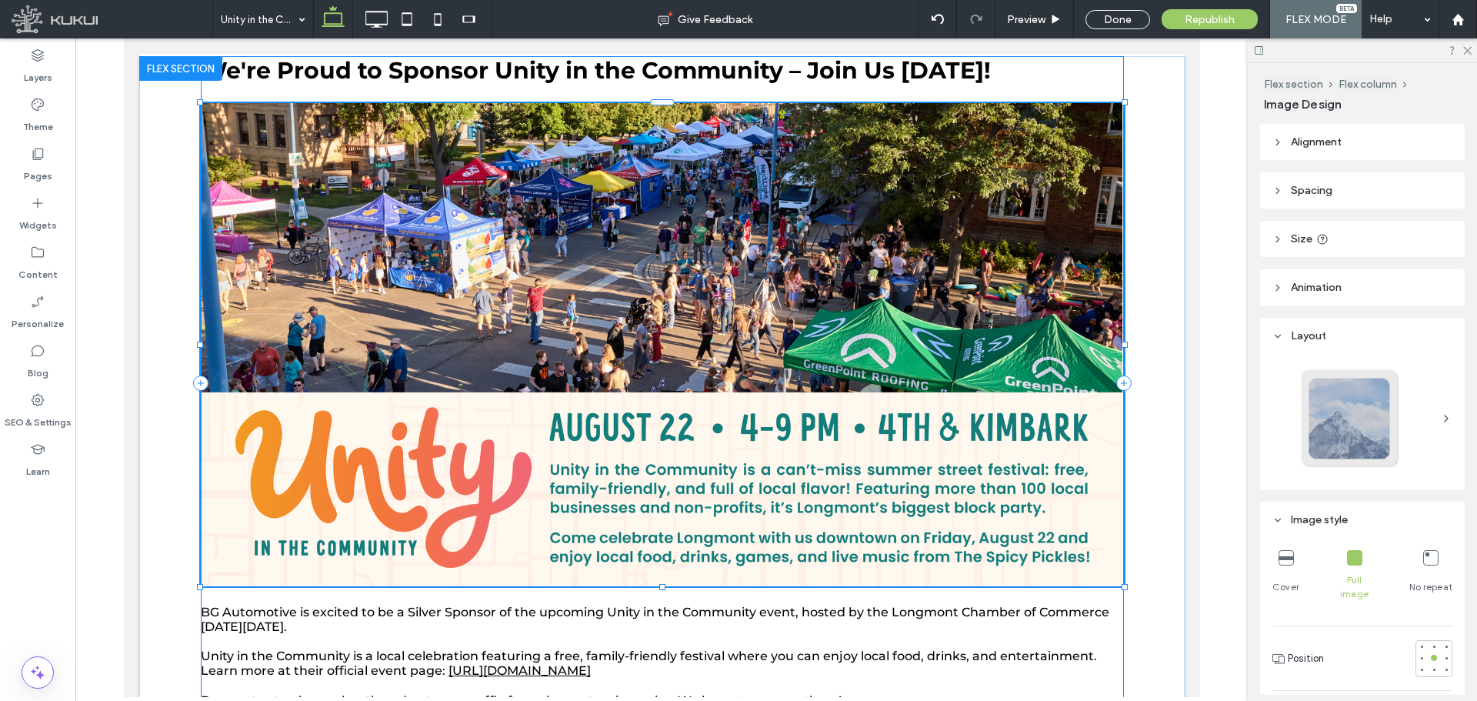
type input "***"
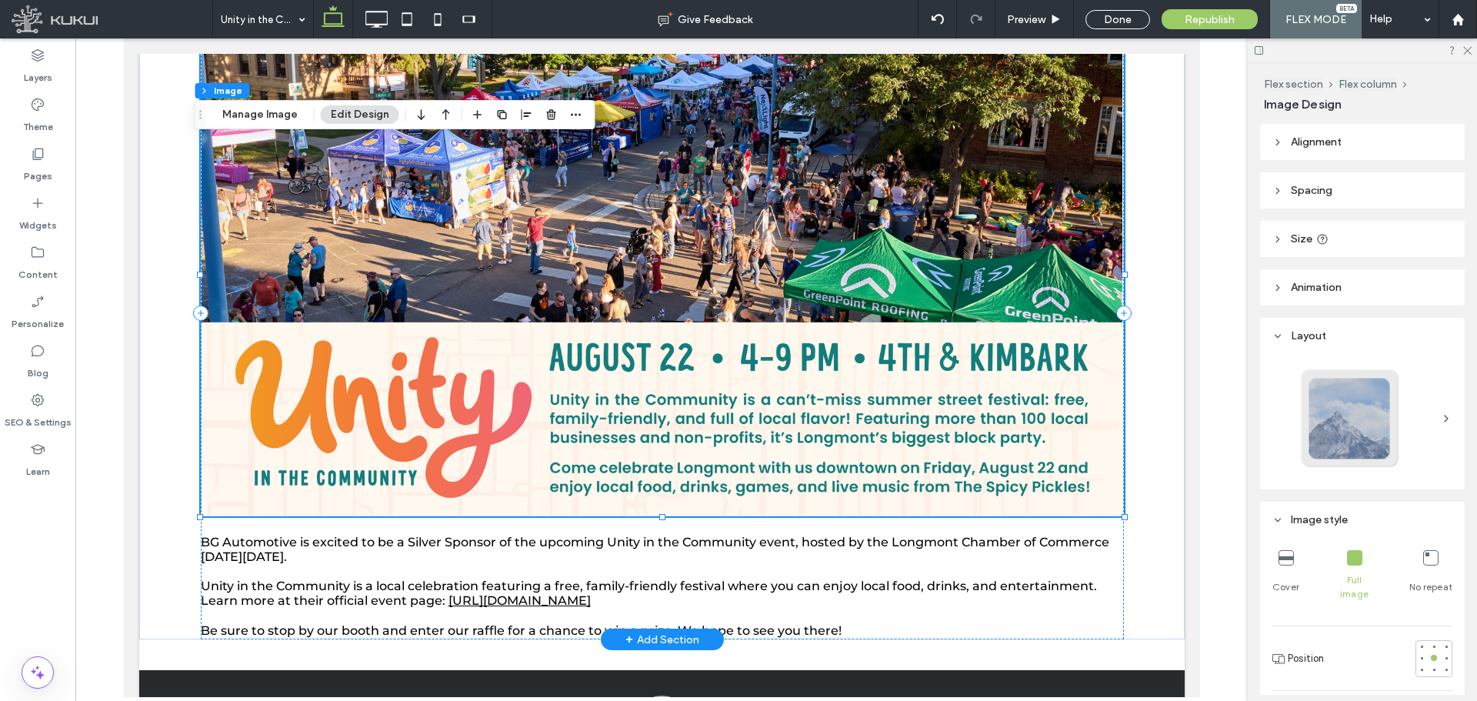
scroll to position [163, 0]
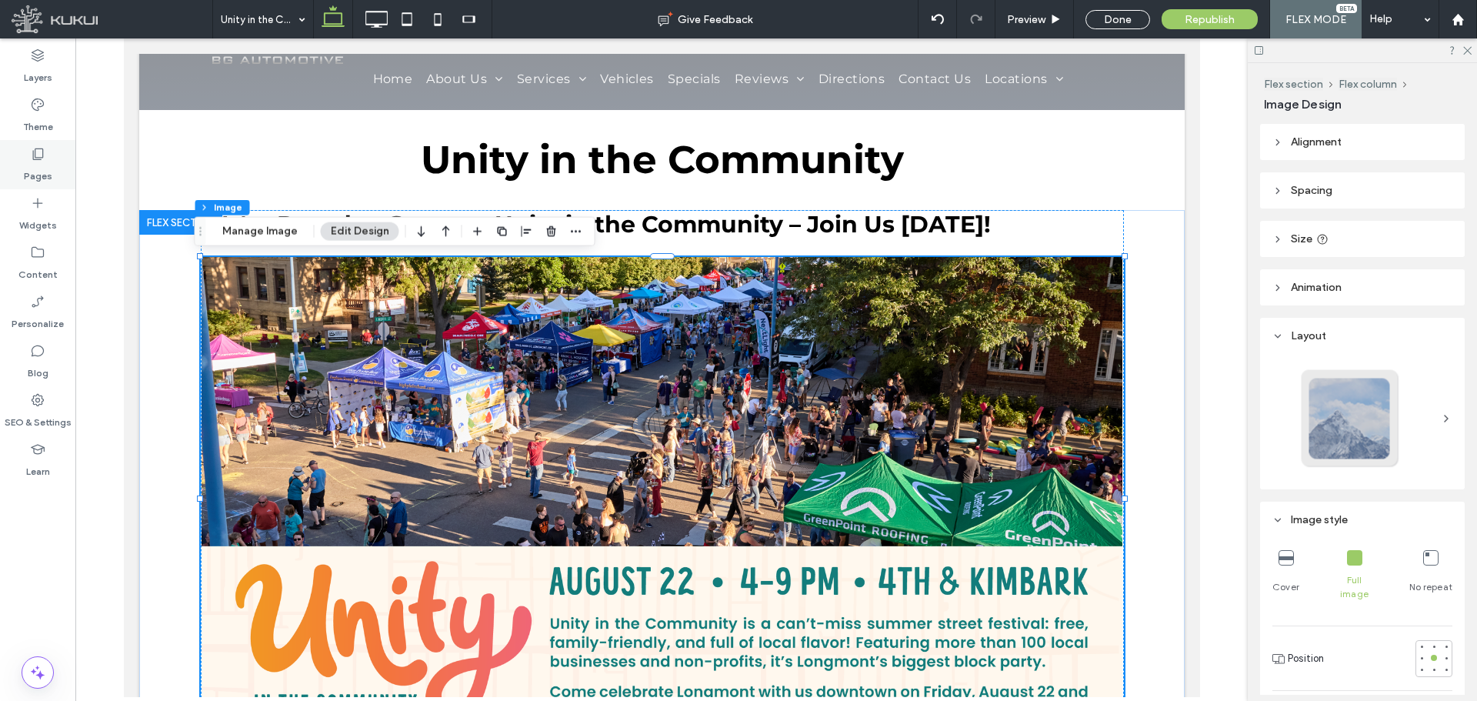
click at [37, 159] on icon at bounding box center [37, 153] width 15 height 15
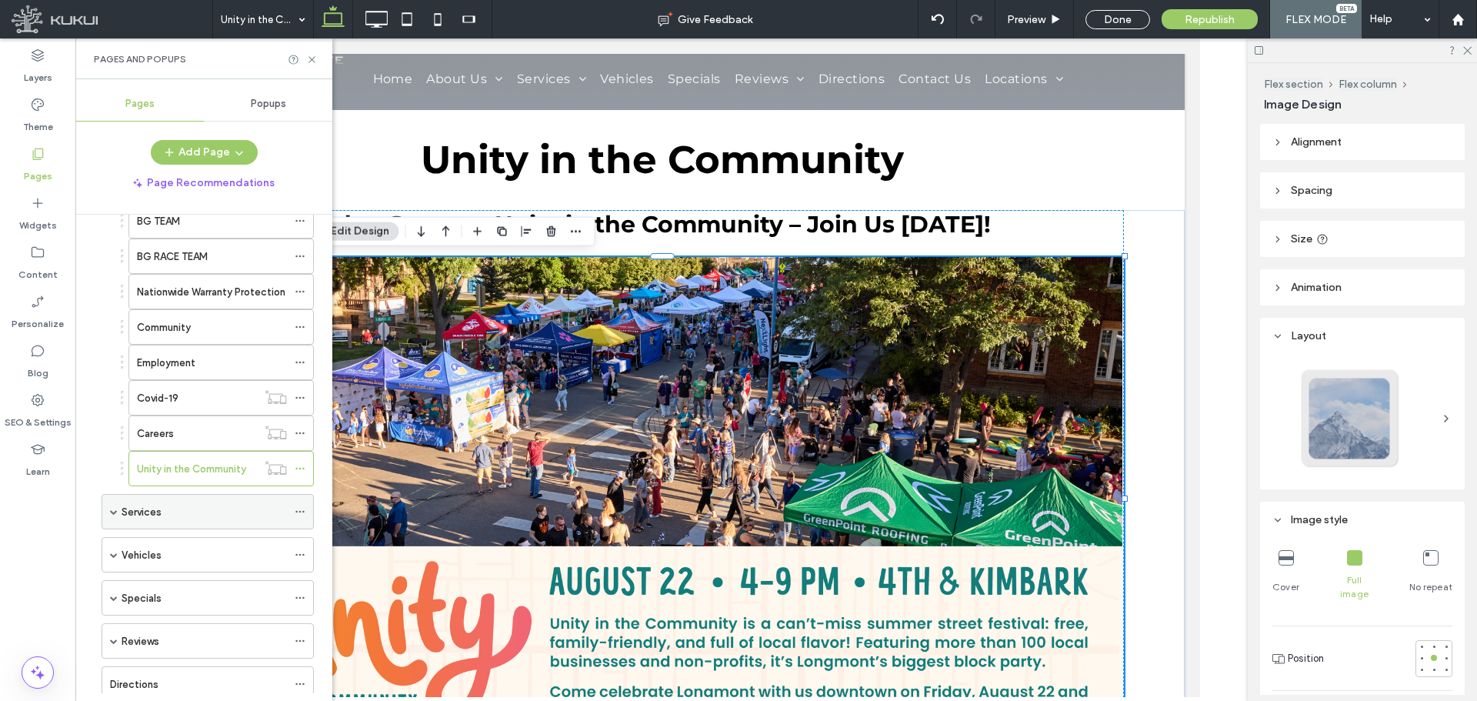
scroll to position [154, 0]
click at [298, 466] on icon at bounding box center [300, 466] width 11 height 11
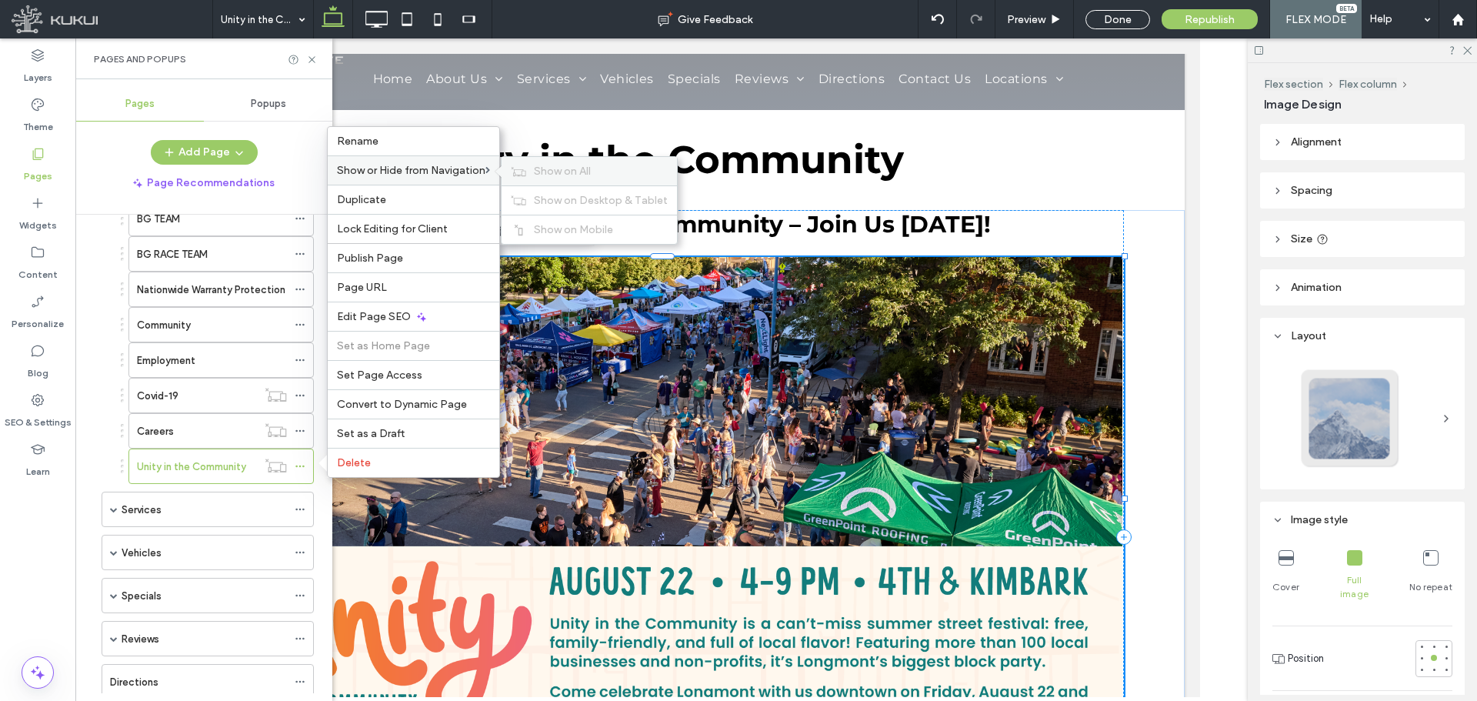
click at [552, 162] on div "Show on All" at bounding box center [589, 171] width 175 height 28
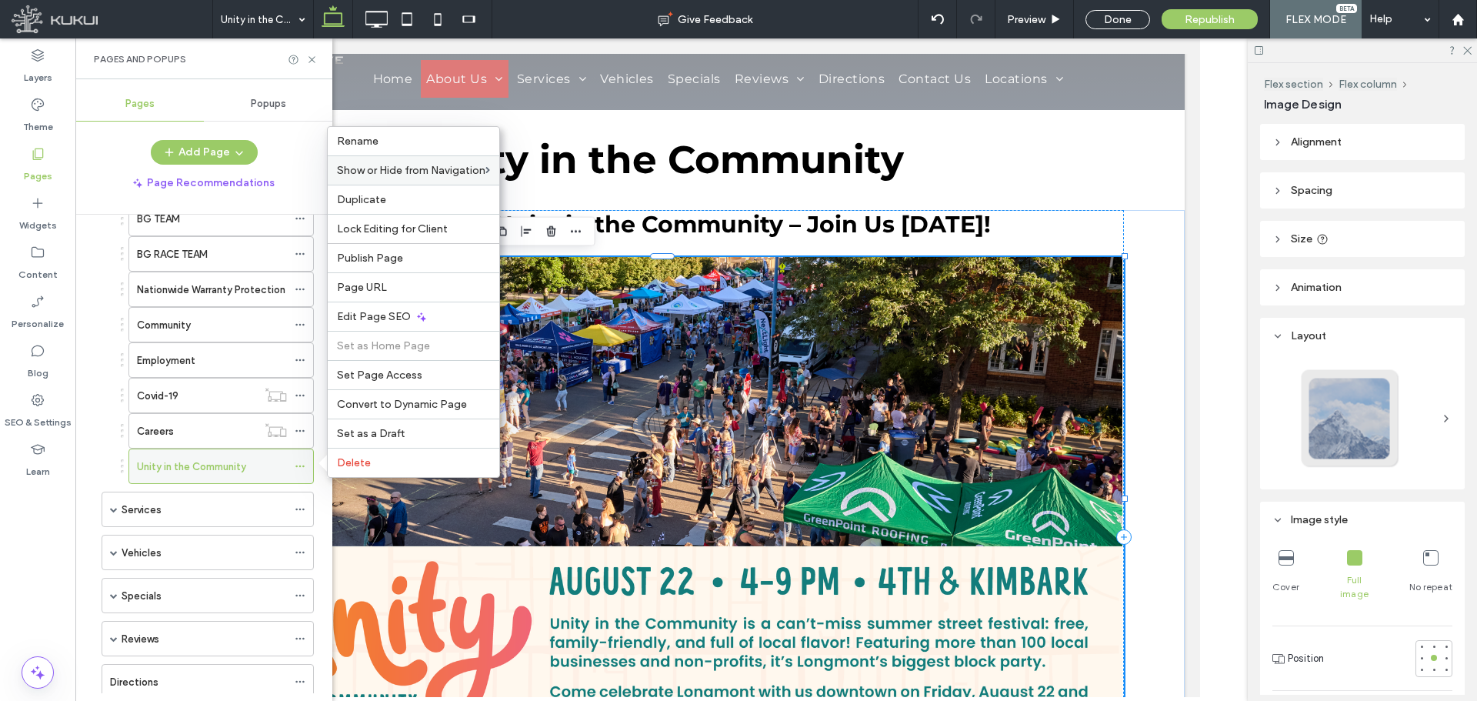
click at [301, 463] on icon at bounding box center [300, 466] width 11 height 11
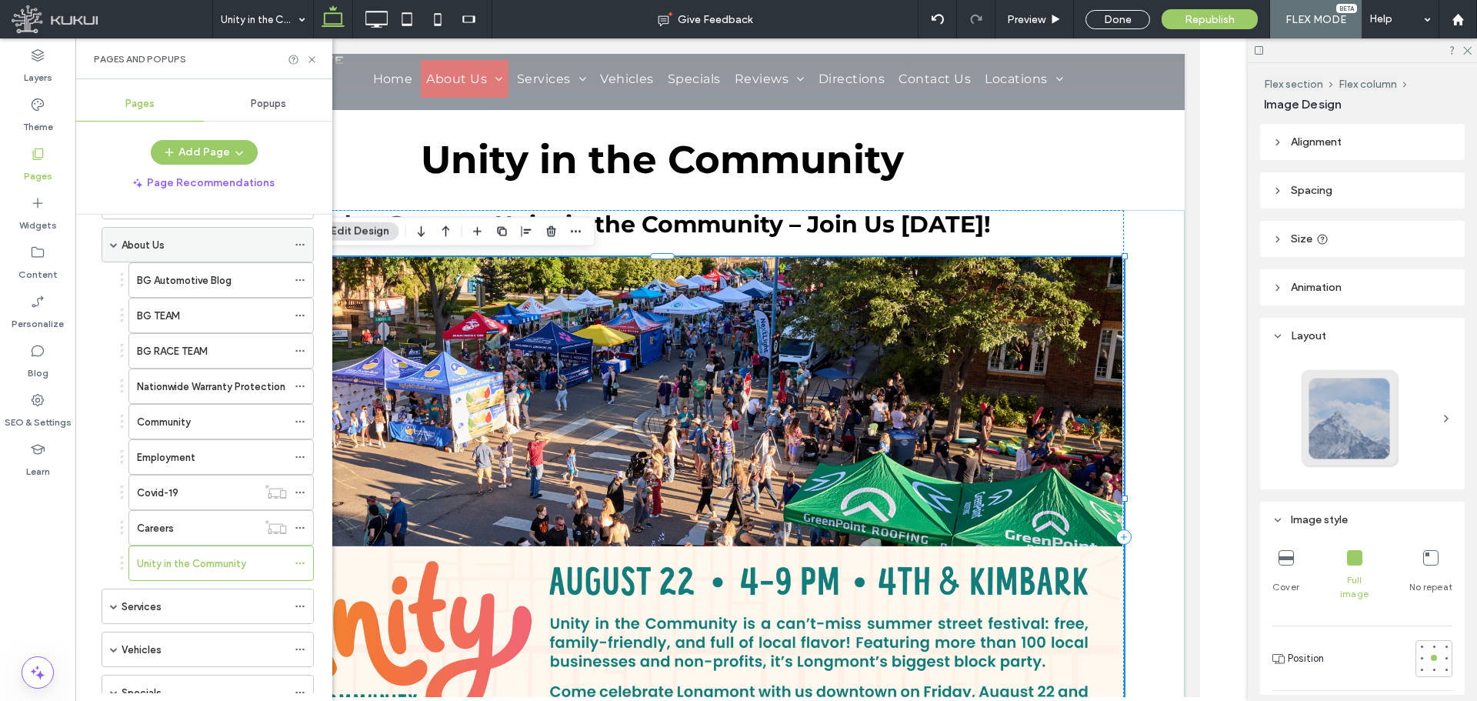
scroll to position [0, 0]
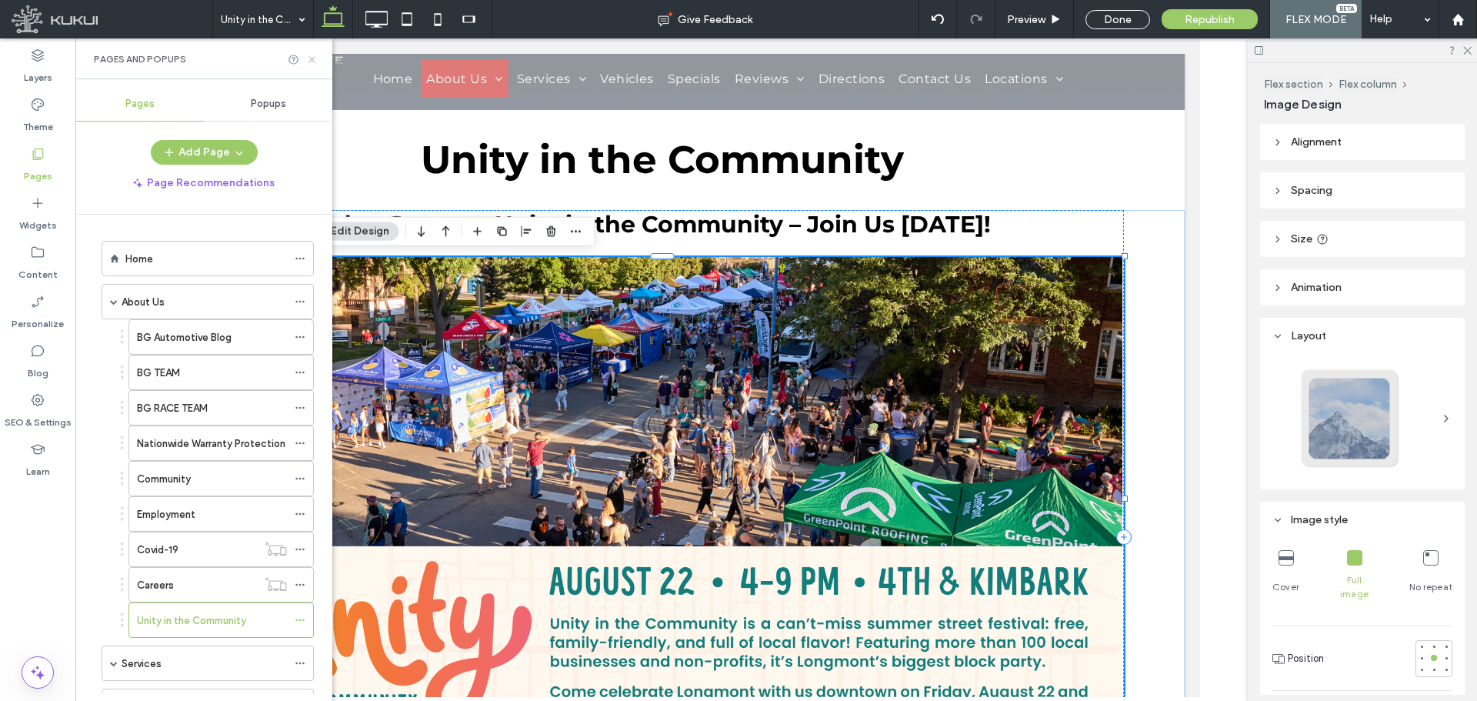
drag, startPoint x: 310, startPoint y: 60, endPoint x: 189, endPoint y: 33, distance: 123.7
click at [311, 60] on icon at bounding box center [312, 60] width 12 height 12
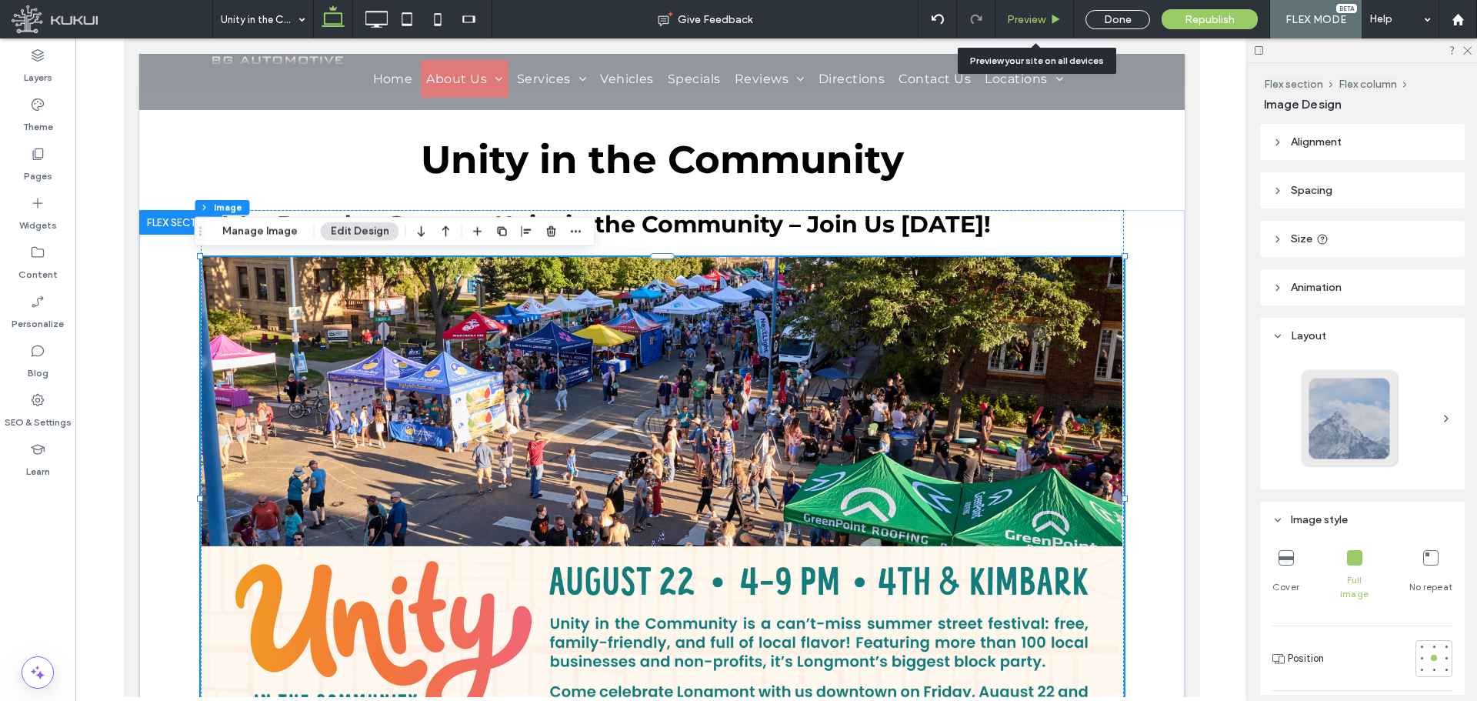
click at [1022, 19] on span "Preview" at bounding box center [1026, 19] width 38 height 13
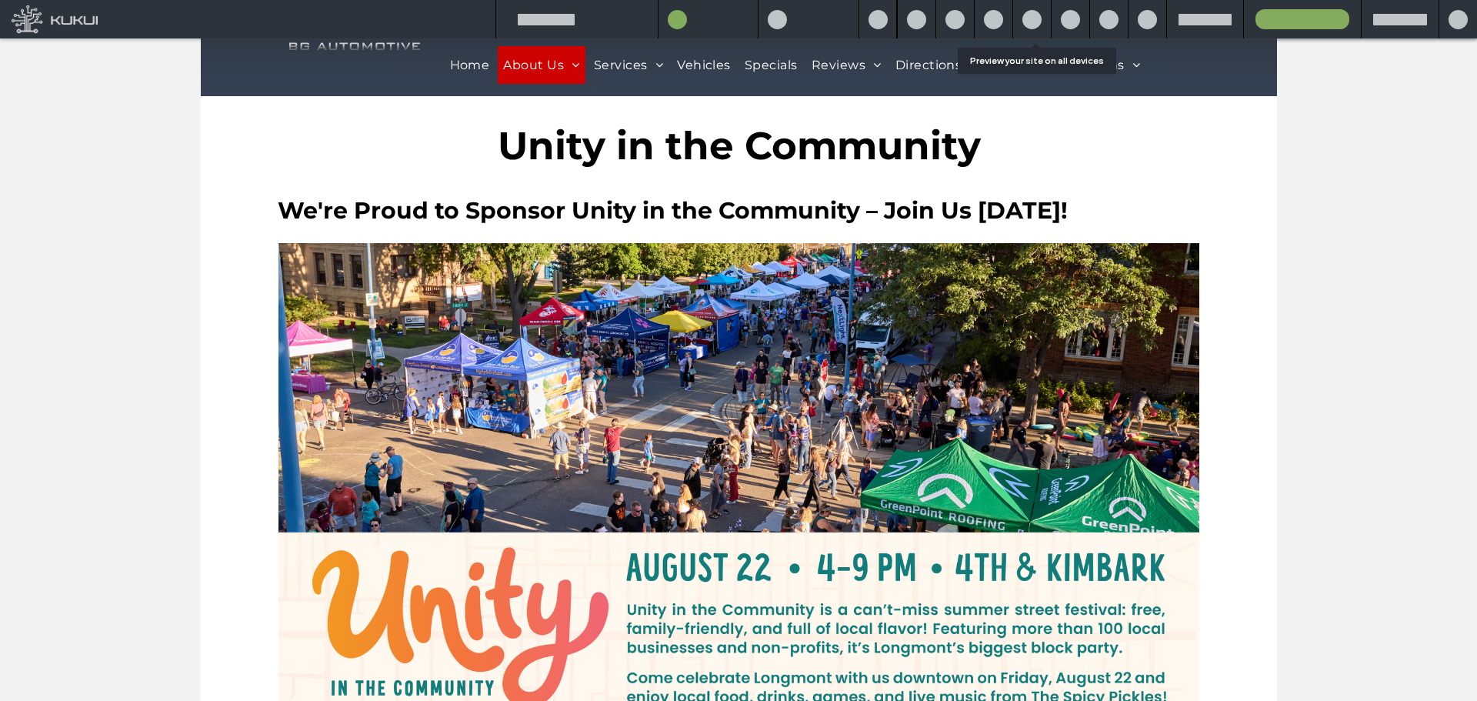
scroll to position [184, 0]
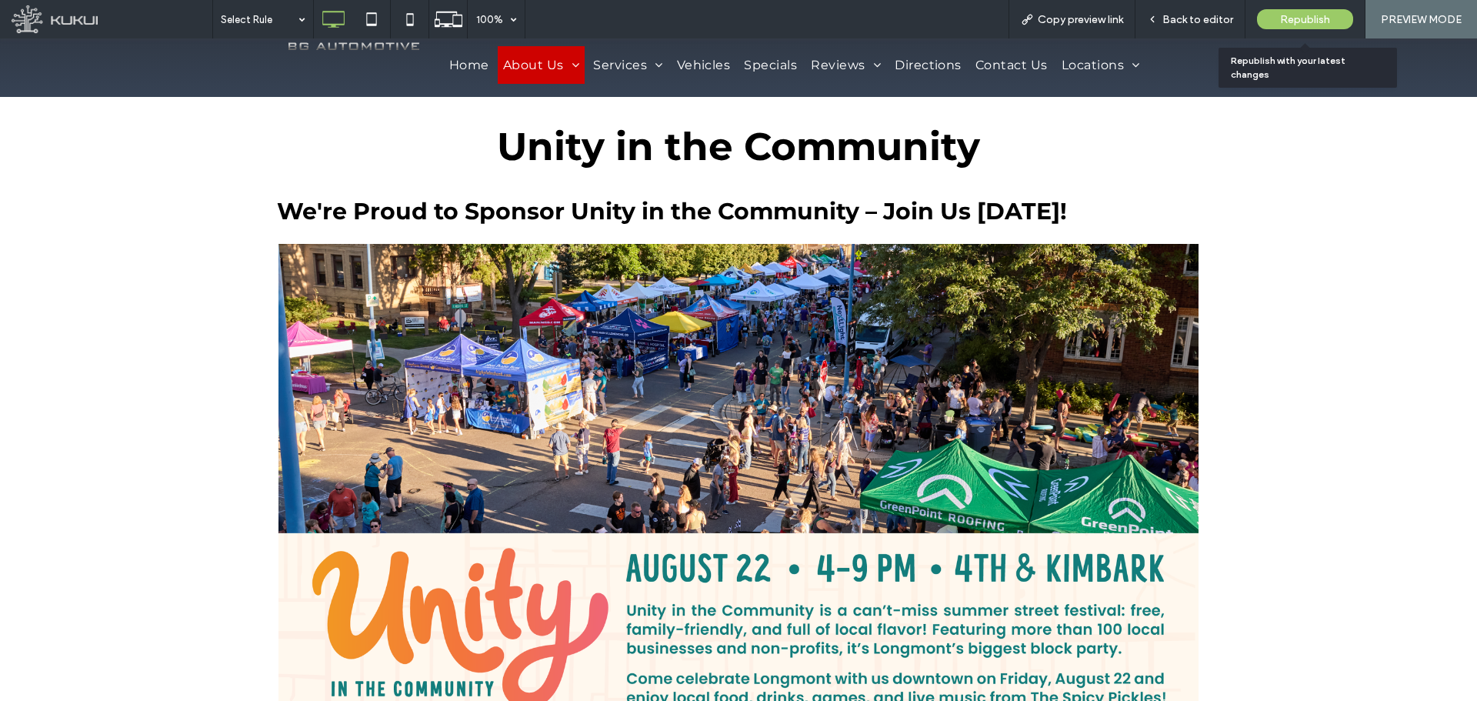
click at [1292, 18] on span "Republish" at bounding box center [1305, 19] width 50 height 13
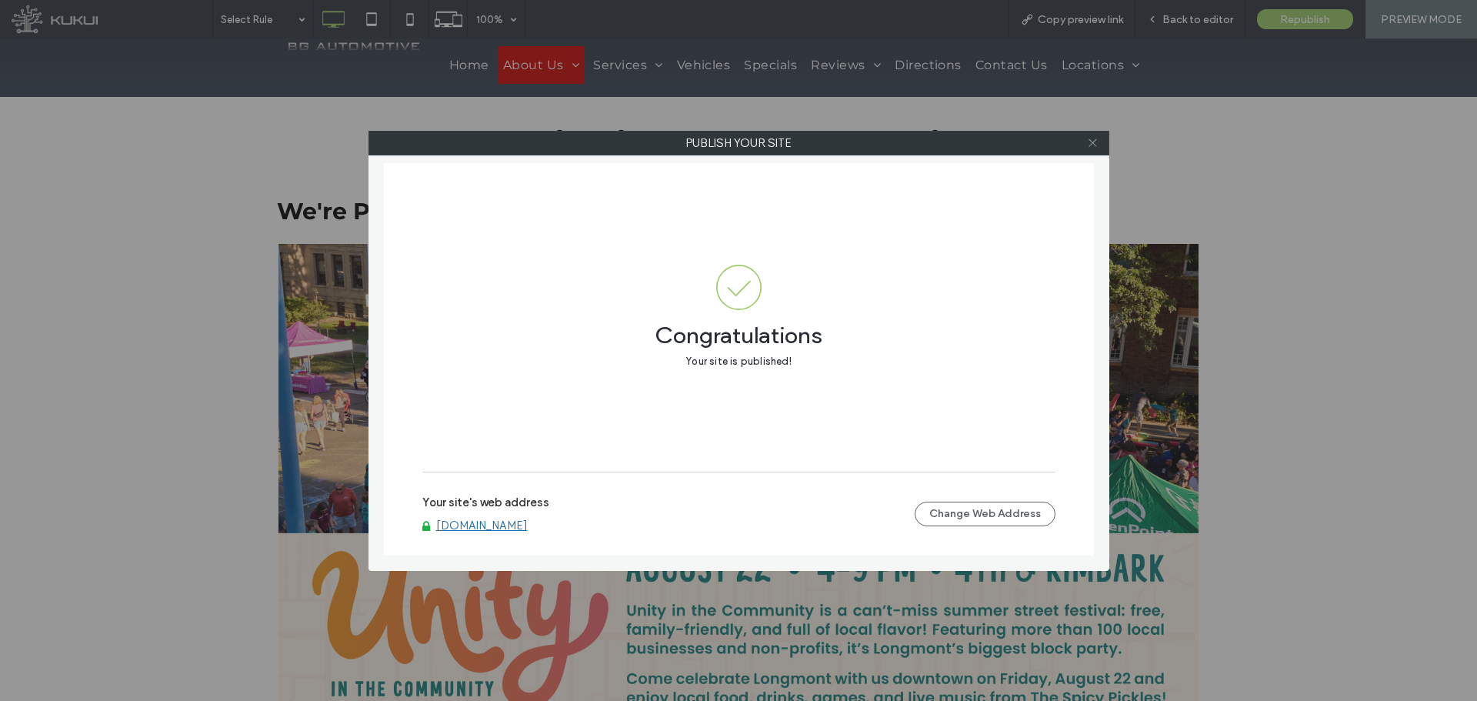
click at [1092, 142] on icon at bounding box center [1093, 143] width 12 height 12
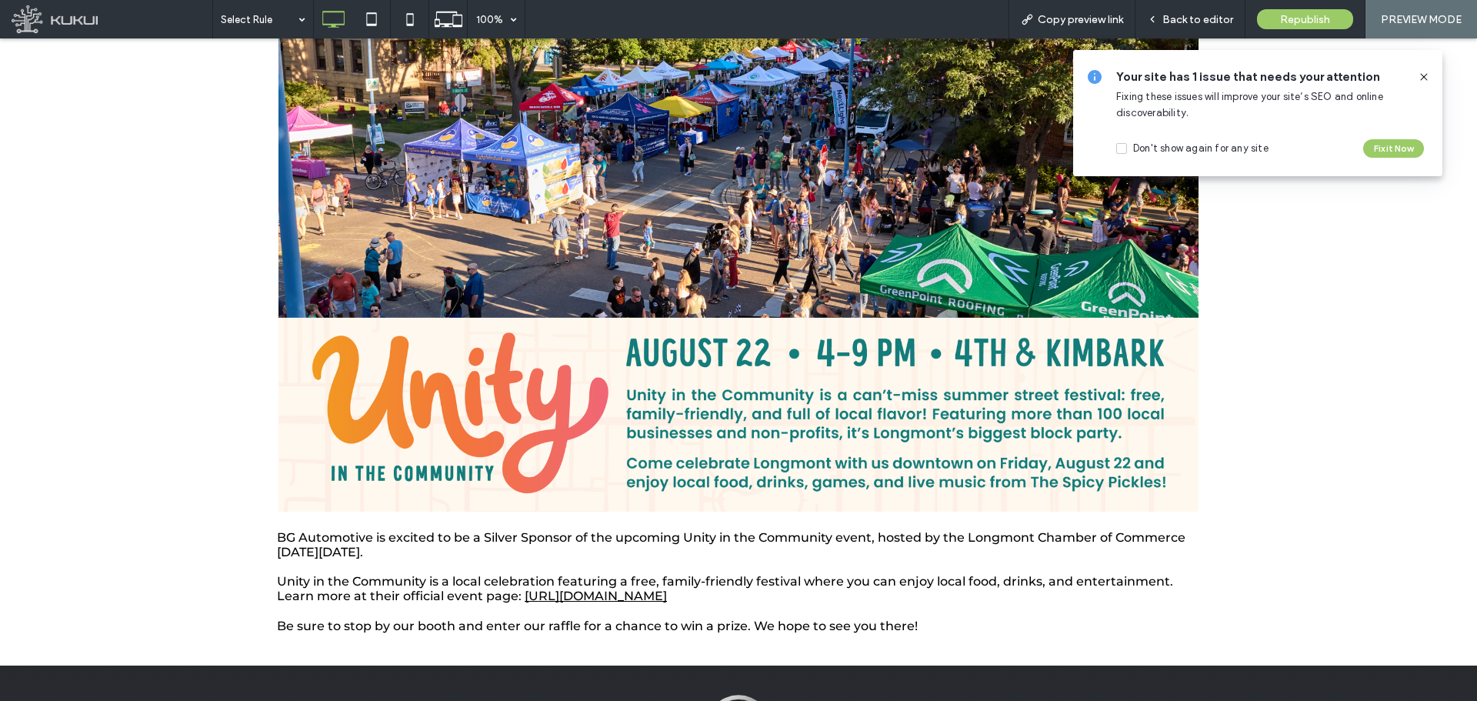
scroll to position [338, 0]
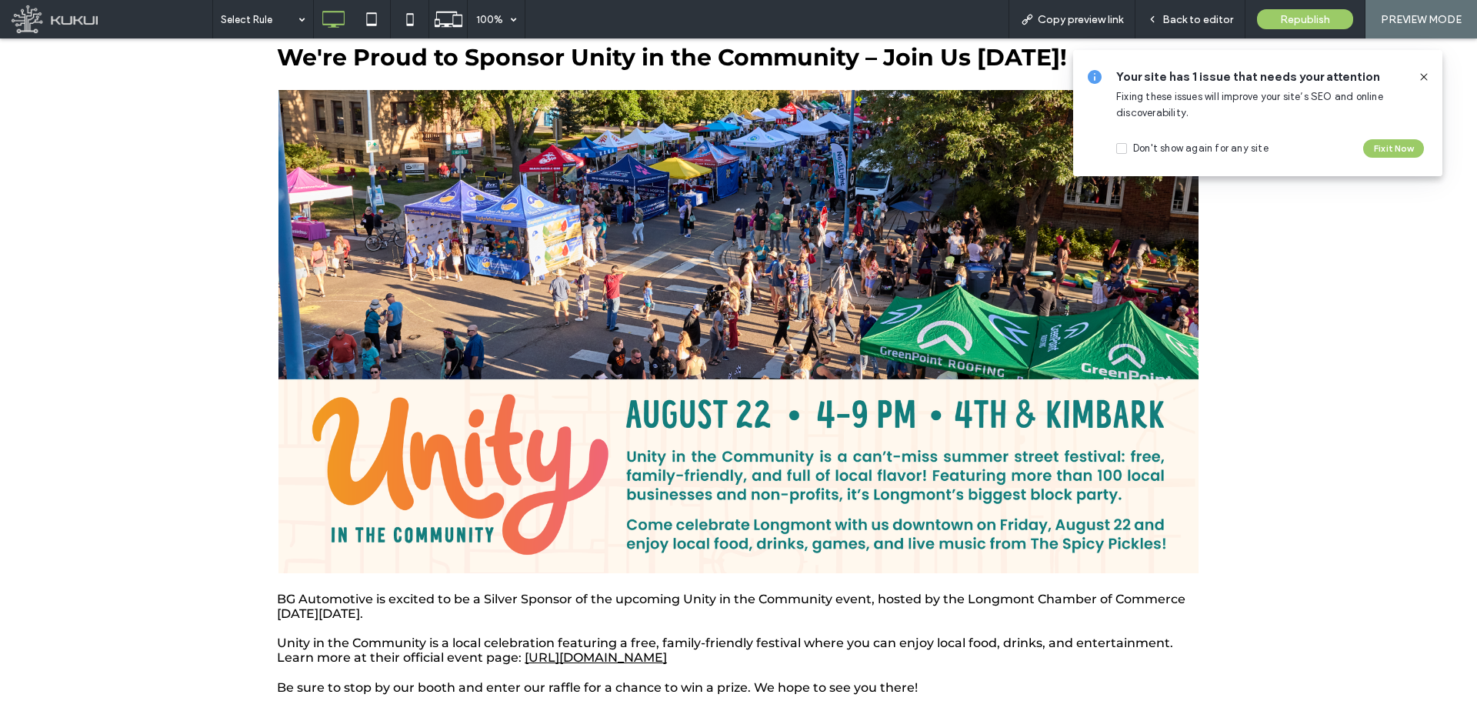
click at [1424, 75] on icon at bounding box center [1424, 77] width 12 height 12
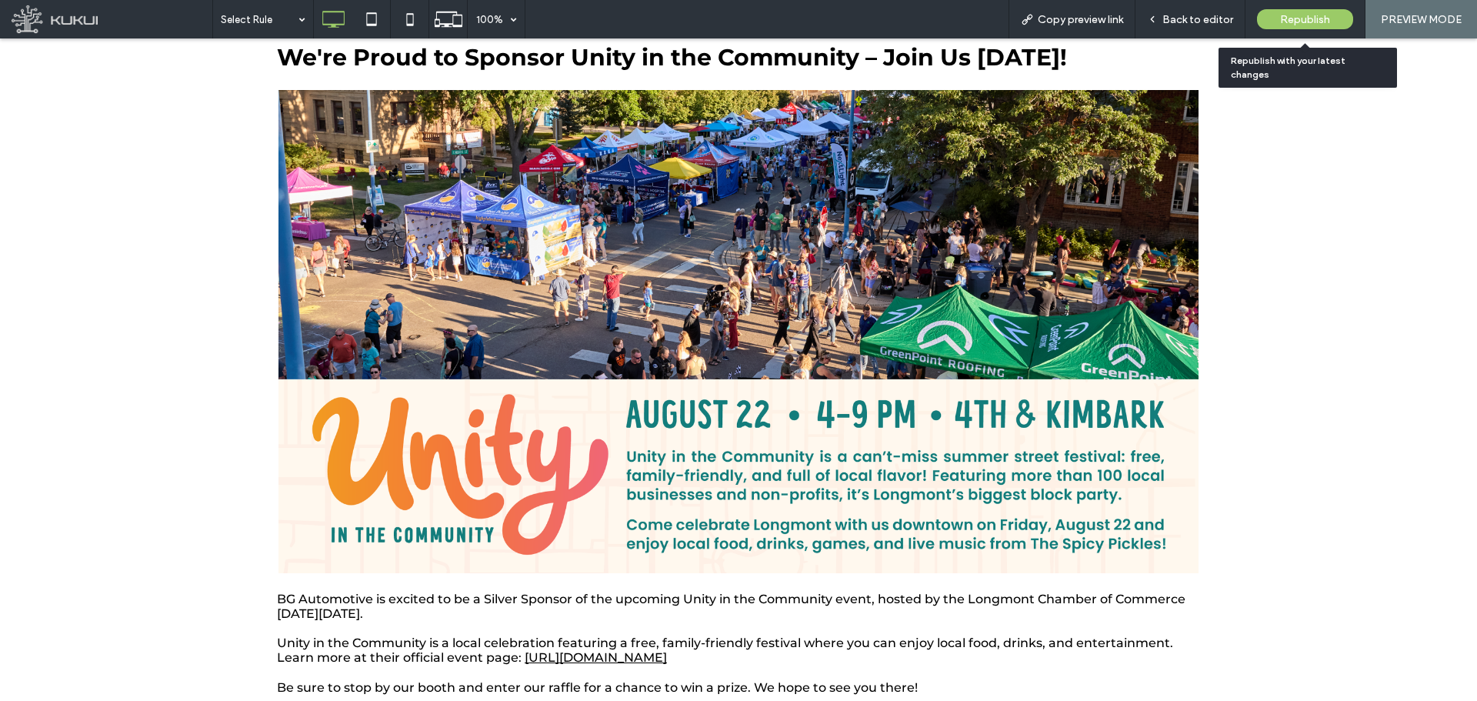
click at [1293, 22] on span "Republish" at bounding box center [1305, 19] width 50 height 13
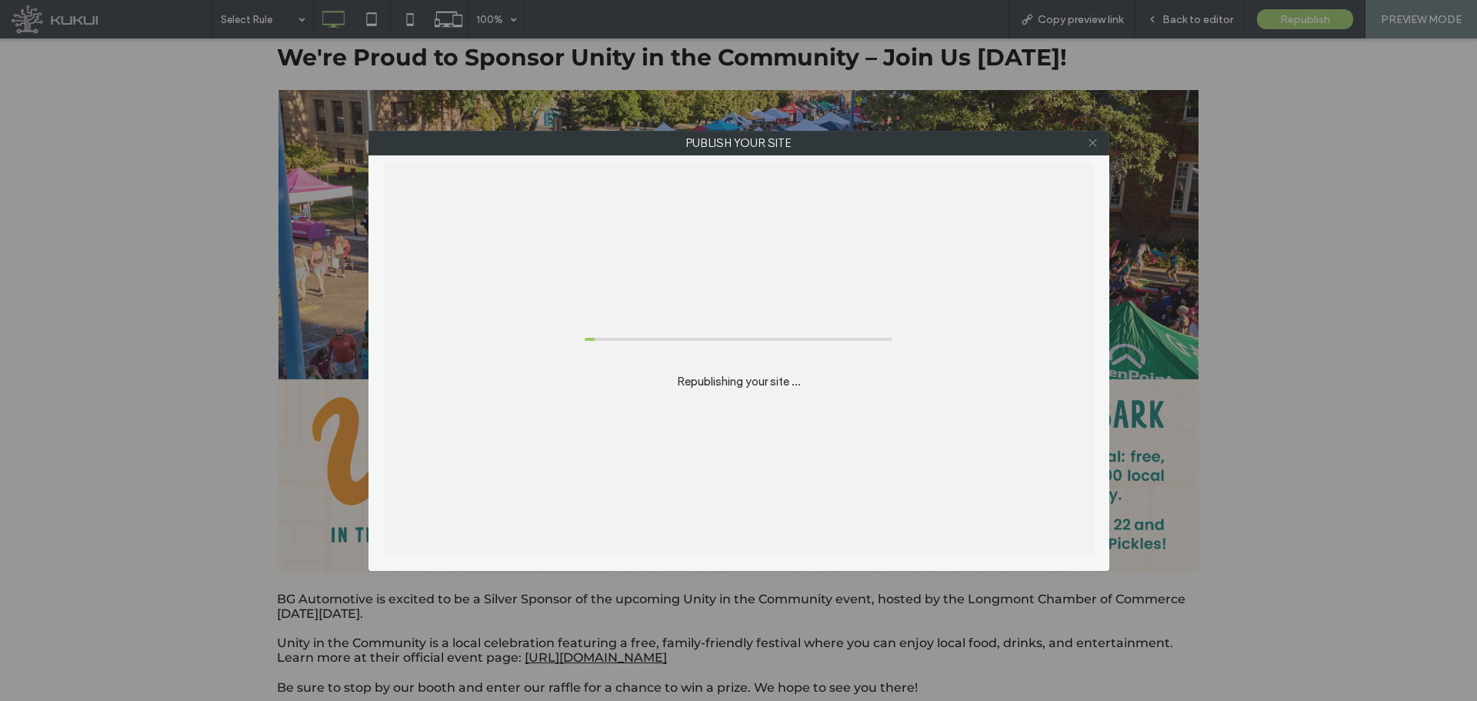
click at [1095, 145] on icon at bounding box center [1093, 143] width 12 height 12
